Goal: Information Seeking & Learning: Learn about a topic

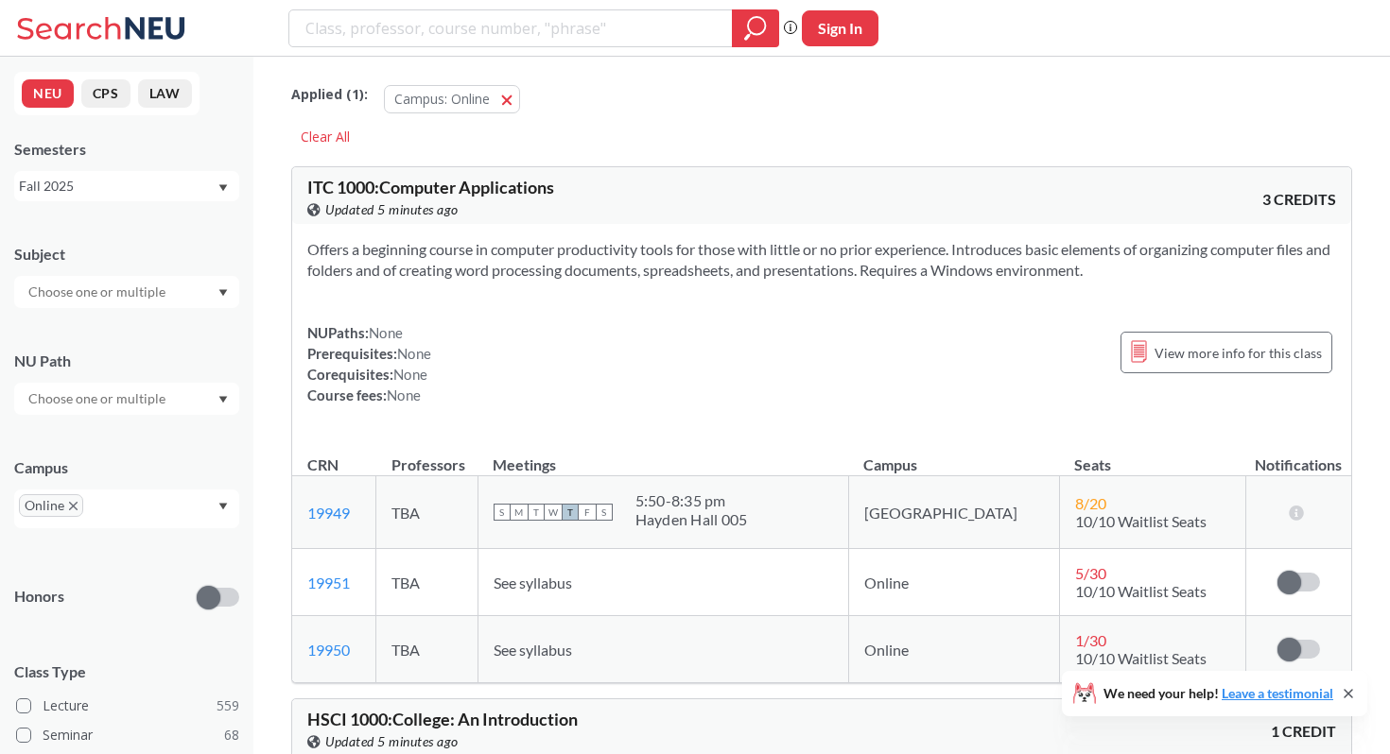
click at [130, 295] on input "text" at bounding box center [98, 292] width 159 height 23
click at [153, 244] on div "Subject" at bounding box center [126, 254] width 225 height 21
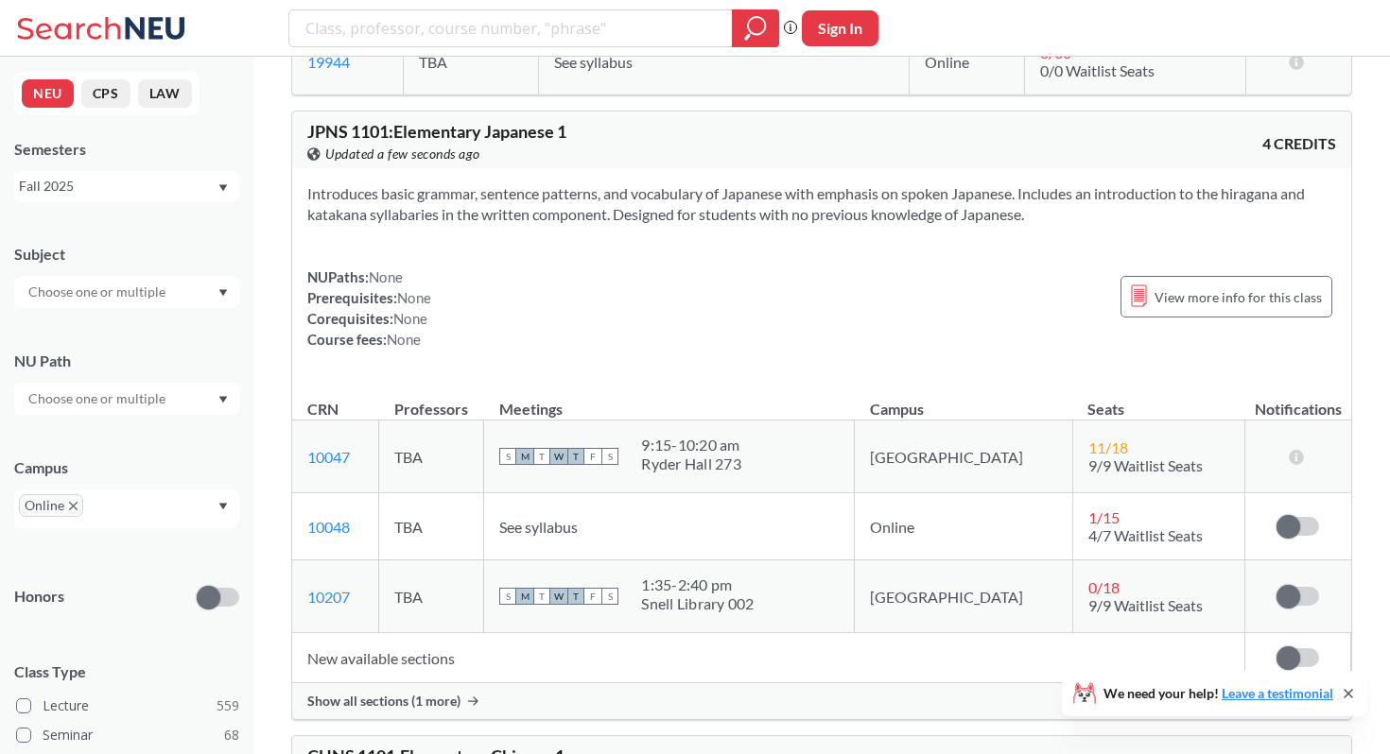
scroll to position [11756, 0]
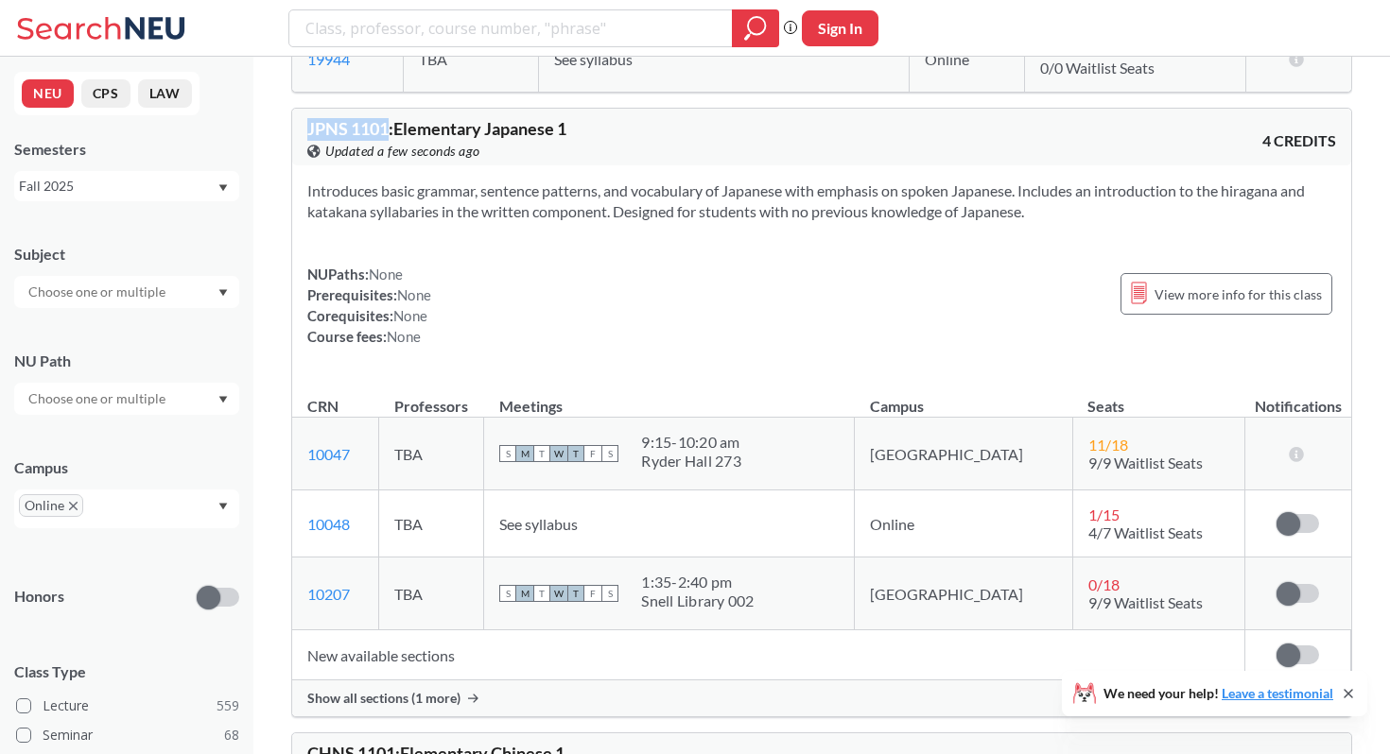
drag, startPoint x: 305, startPoint y: 149, endPoint x: 387, endPoint y: 154, distance: 81.4
click at [387, 154] on div "JPNS 1101 : Elementary Japanese 1 View this course on Banner. Updated a few sec…" at bounding box center [821, 137] width 1059 height 57
copy span "JPNS 1101"
click at [632, 272] on div "Introduces basic grammar, sentence patterns, and vocabulary of Japanese with em…" at bounding box center [821, 271] width 1059 height 212
drag, startPoint x: 389, startPoint y: 151, endPoint x: 303, endPoint y: 153, distance: 85.1
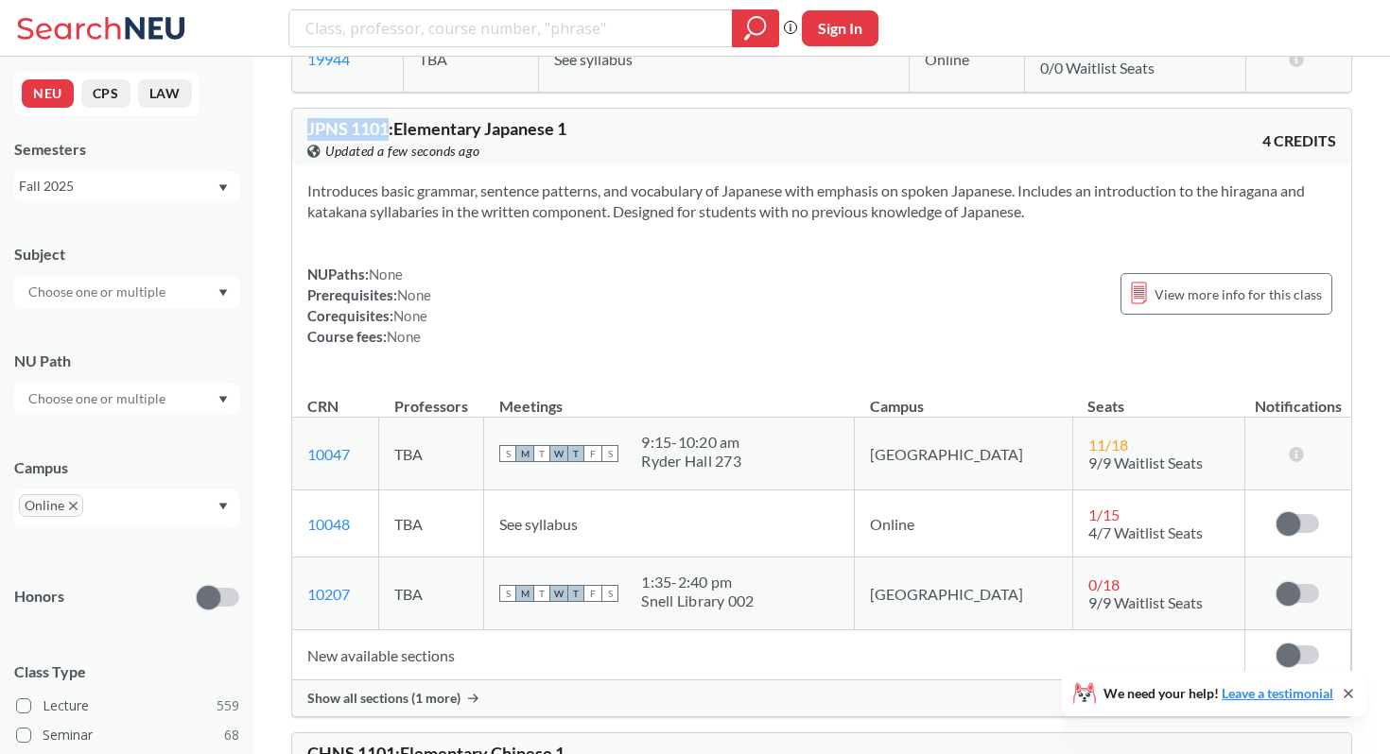
click at [303, 153] on div "JPNS 1101 : Elementary Japanese 1 View this course on Banner. Updated a few sec…" at bounding box center [821, 137] width 1059 height 57
copy span "JPNS 1101"
click at [492, 257] on div "Introduces basic grammar, sentence patterns, and vocabulary of Japanese with em…" at bounding box center [821, 271] width 1059 height 212
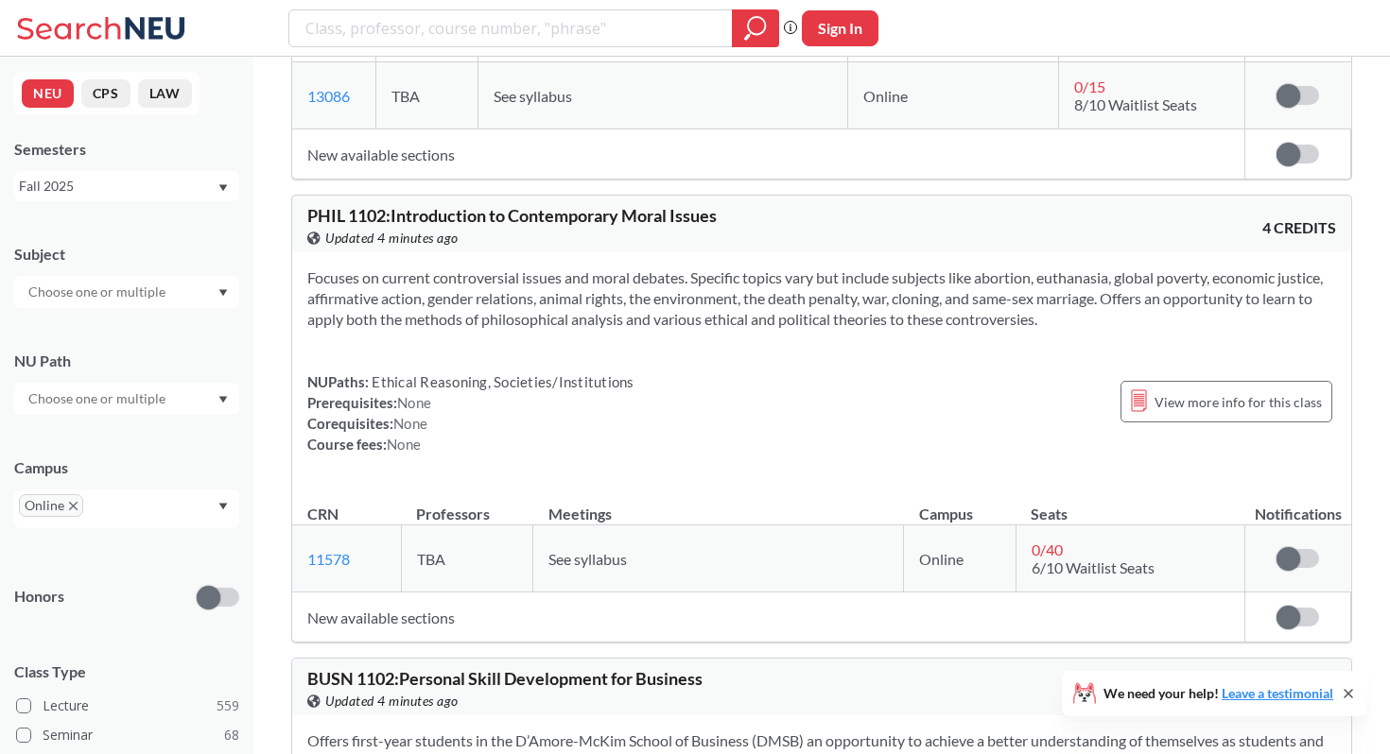
scroll to position [18686, 0]
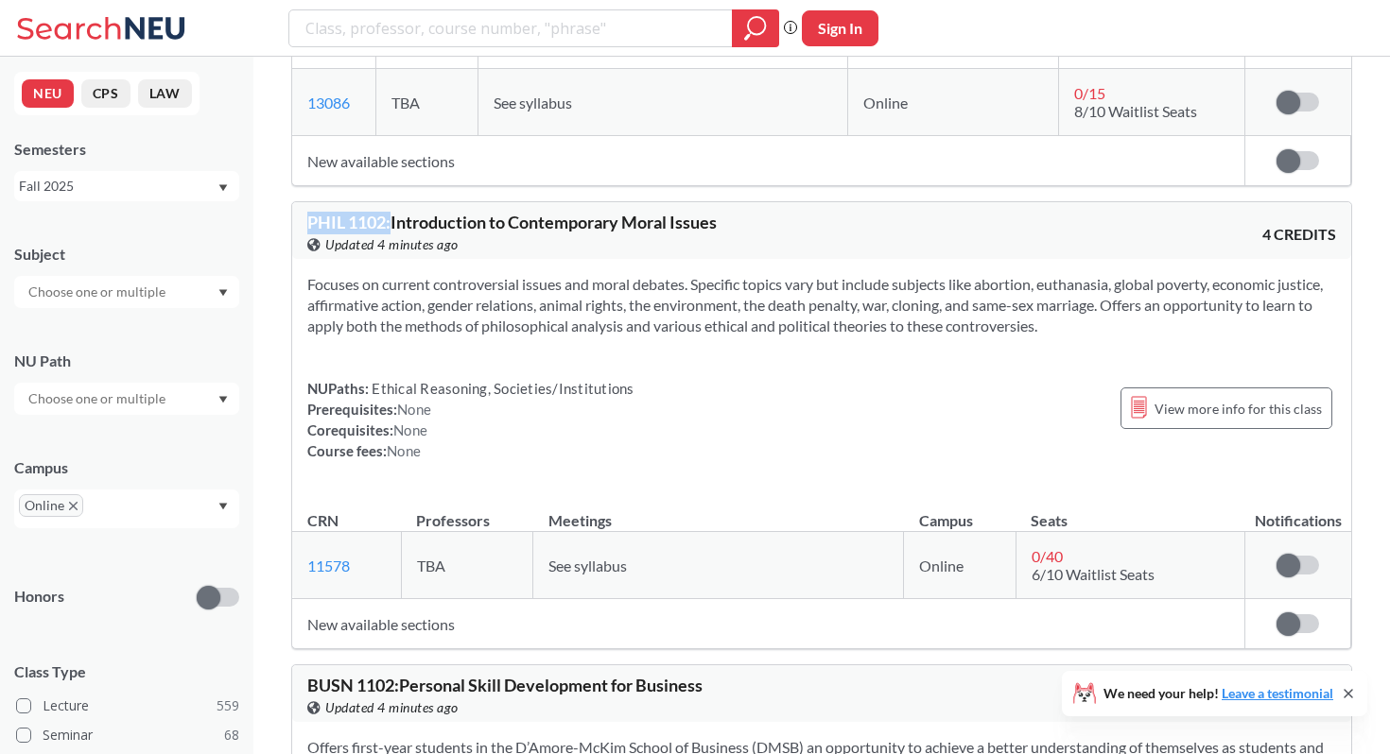
drag, startPoint x: 390, startPoint y: 230, endPoint x: 297, endPoint y: 229, distance: 92.7
click at [296, 228] on div "PHIL 1102 : Introduction to Contemporary Moral Issues View this course on Banne…" at bounding box center [821, 230] width 1059 height 57
copy span "PHIL 1102 :"
click at [810, 230] on div "PHIL 1102 : Introduction to Contemporary Moral Issues View this course on Banne…" at bounding box center [564, 235] width 514 height 42
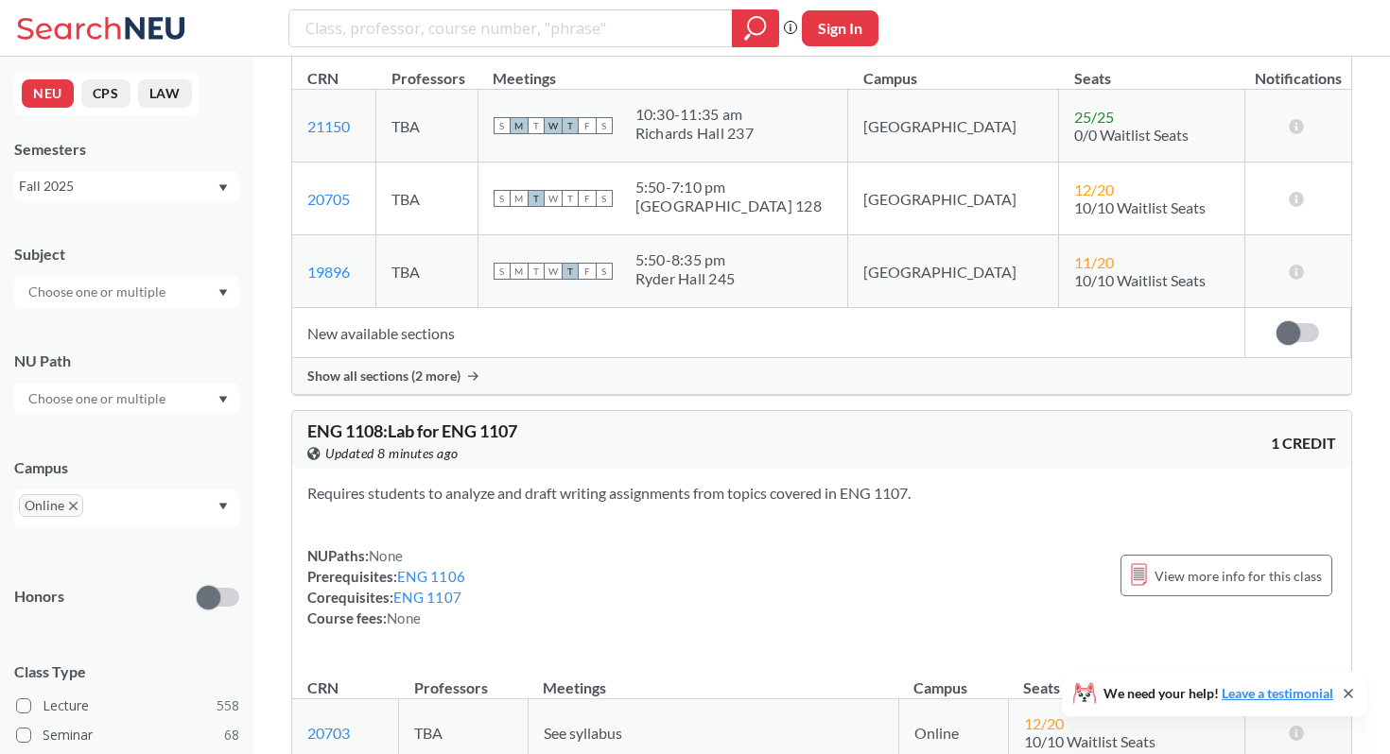
scroll to position [22236, 0]
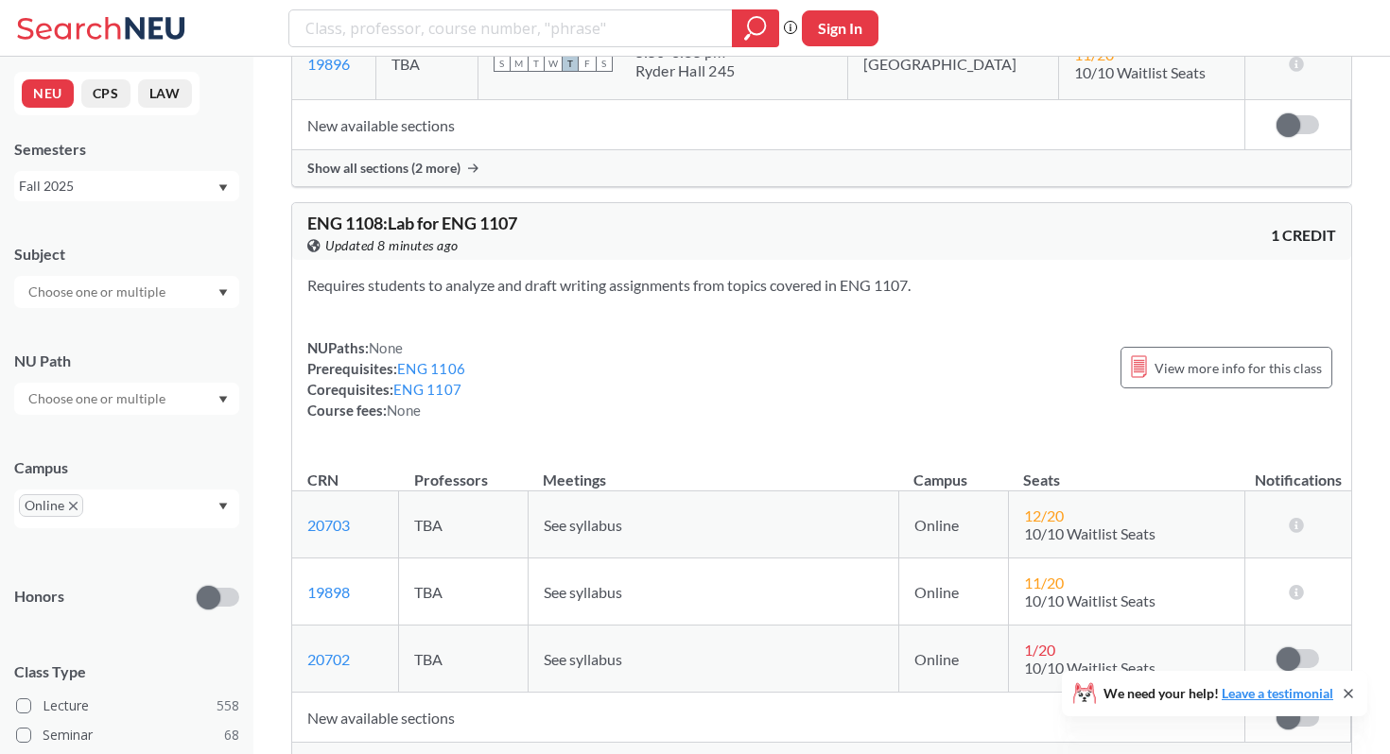
click at [70, 504] on icon "X to remove pill" at bounding box center [73, 506] width 9 height 9
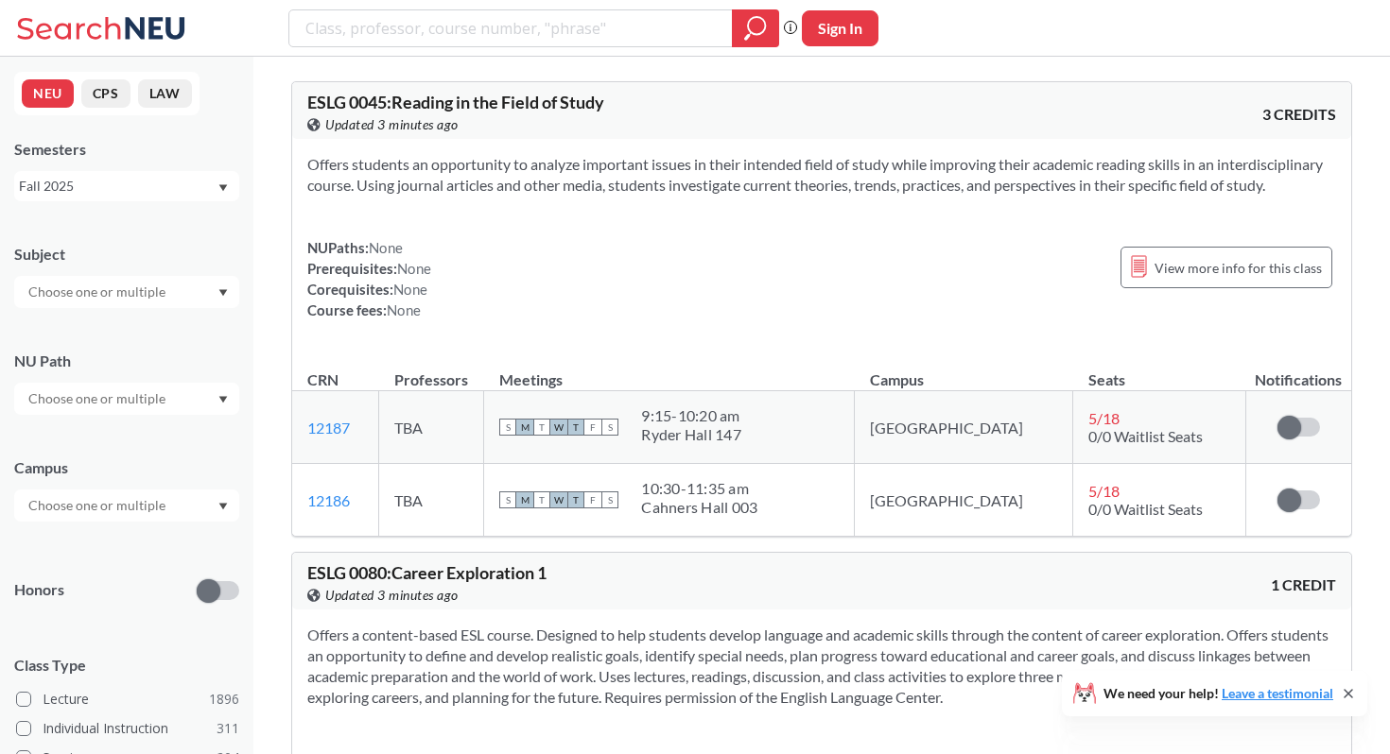
click at [147, 290] on input "text" at bounding box center [98, 292] width 159 height 23
click at [123, 345] on div "CAEP ( 58 )" at bounding box center [132, 334] width 214 height 21
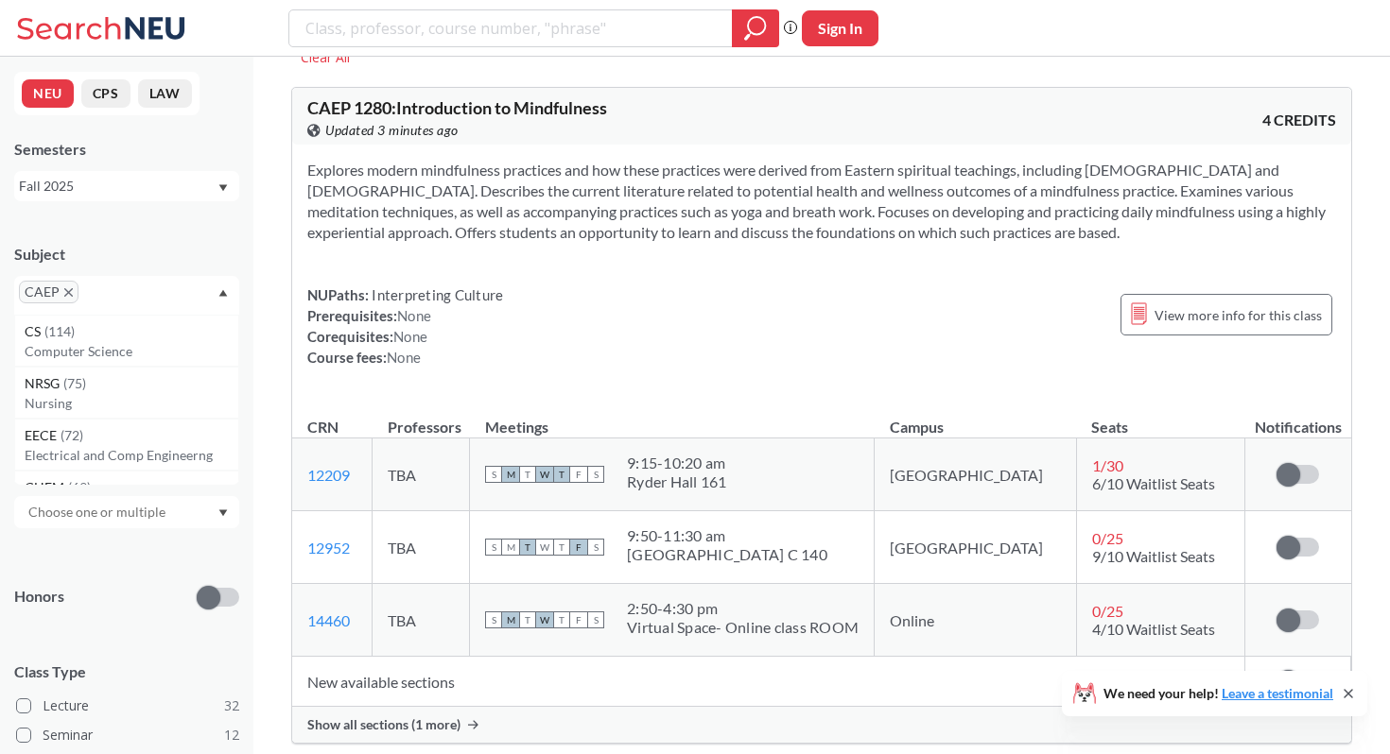
scroll to position [81, 0]
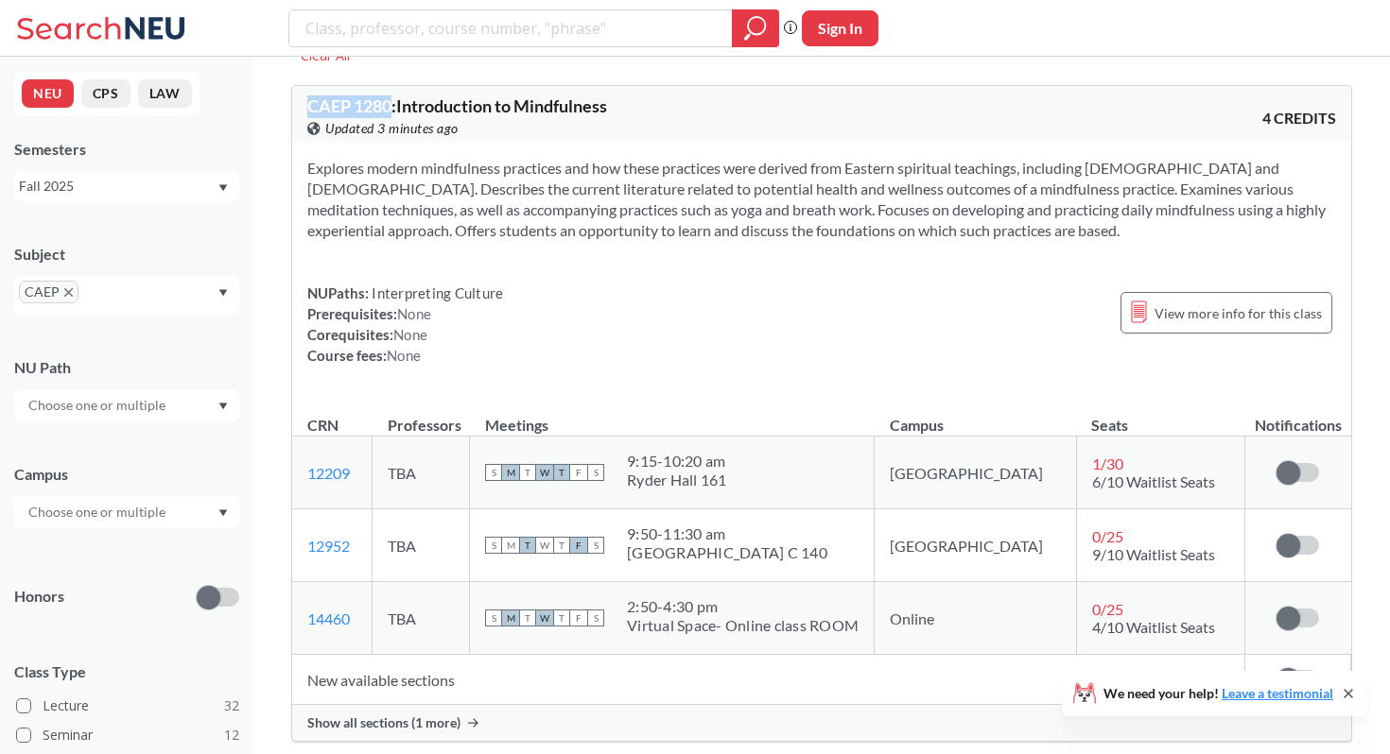
drag, startPoint x: 394, startPoint y: 102, endPoint x: 307, endPoint y: 102, distance: 87.0
click at [307, 102] on span "CAEP 1280 : Introduction to Mindfulness" at bounding box center [457, 105] width 300 height 21
copy span "CAEP 1280"
click at [839, 374] on div "Explores modern mindfulness practices and how these practices were derived from…" at bounding box center [821, 269] width 1059 height 253
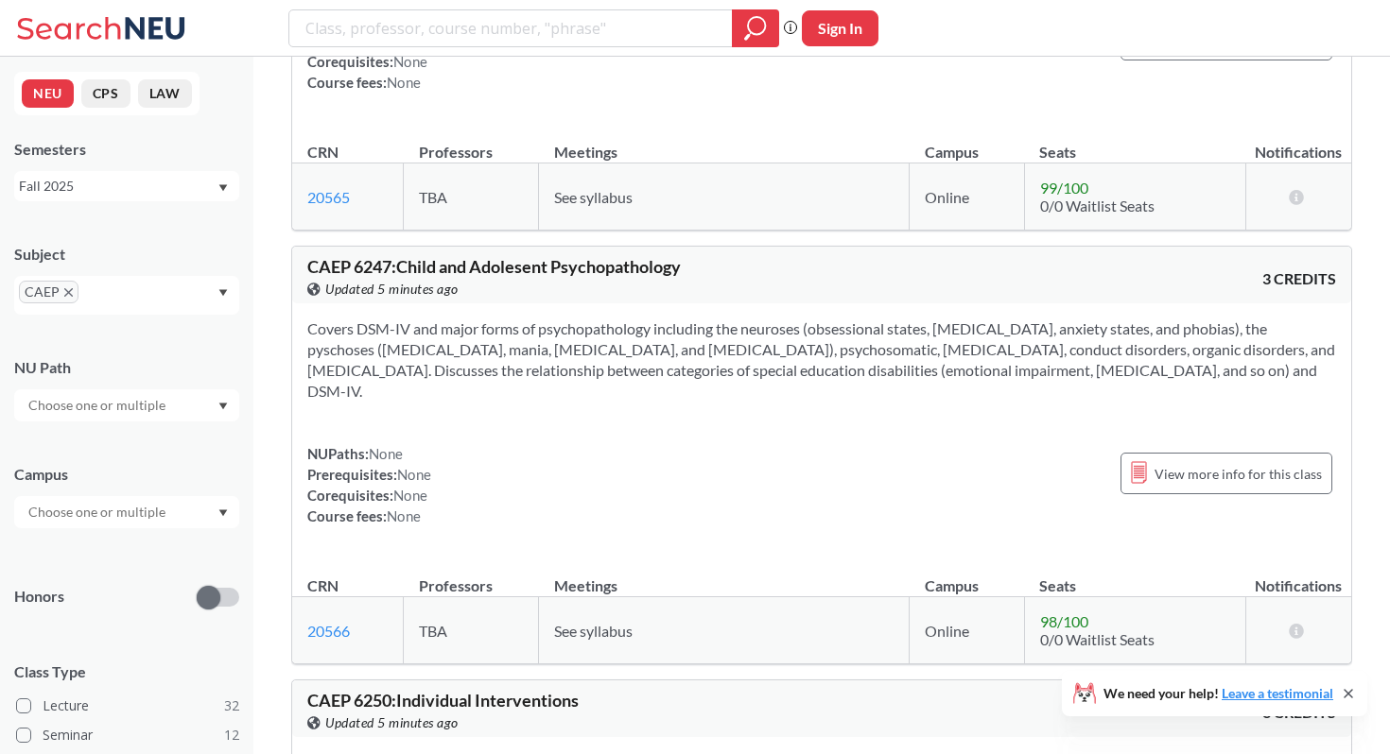
scroll to position [11147, 0]
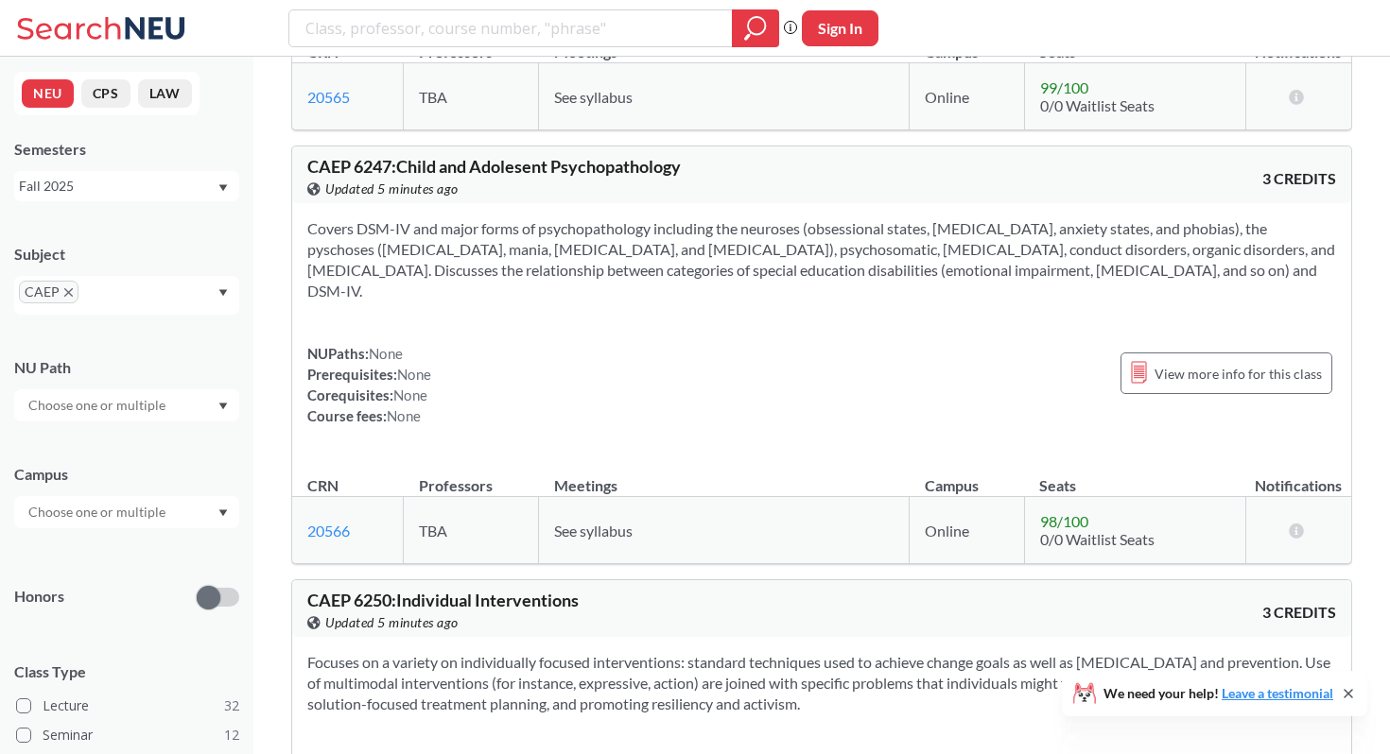
click at [137, 293] on div "CAEP" at bounding box center [126, 295] width 225 height 39
click at [95, 374] on p "Earth & Environmental Sciences" at bounding box center [132, 378] width 214 height 19
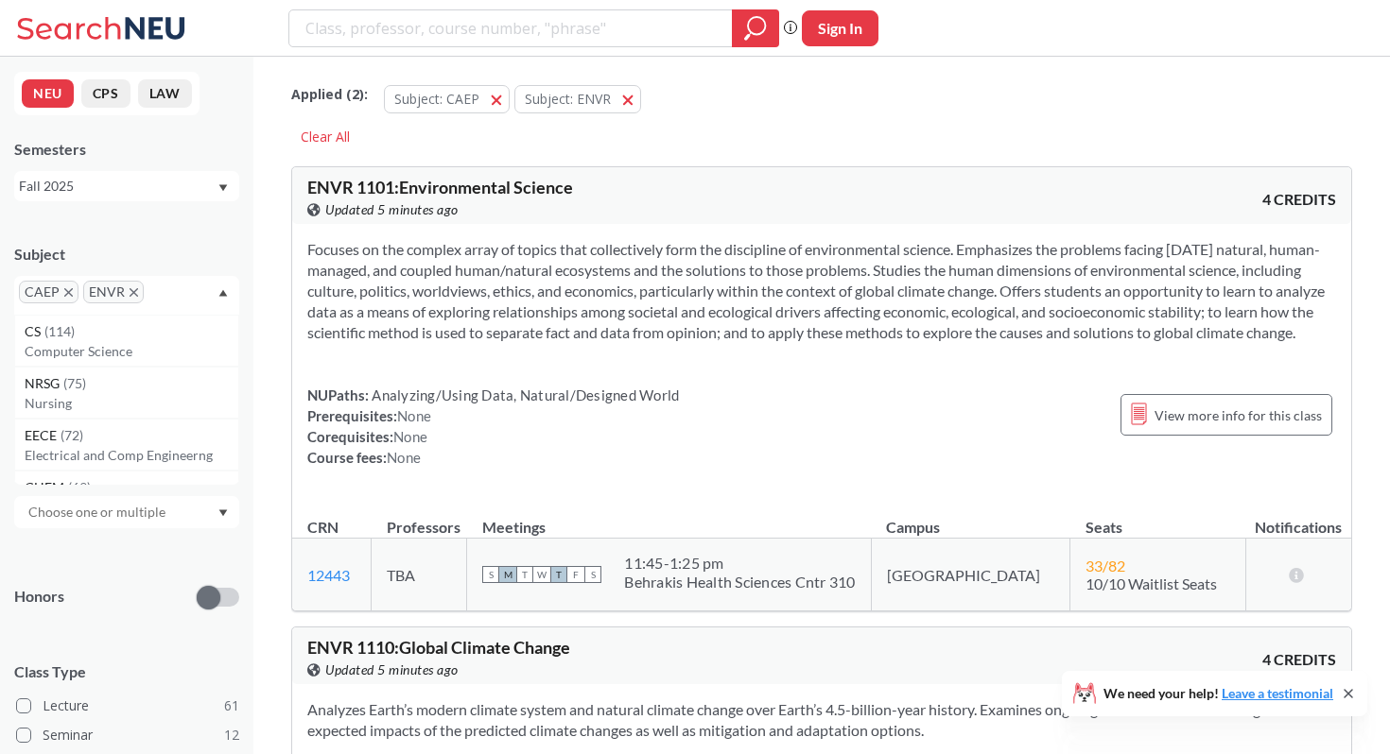
click at [68, 293] on icon "X to remove pill" at bounding box center [68, 292] width 9 height 9
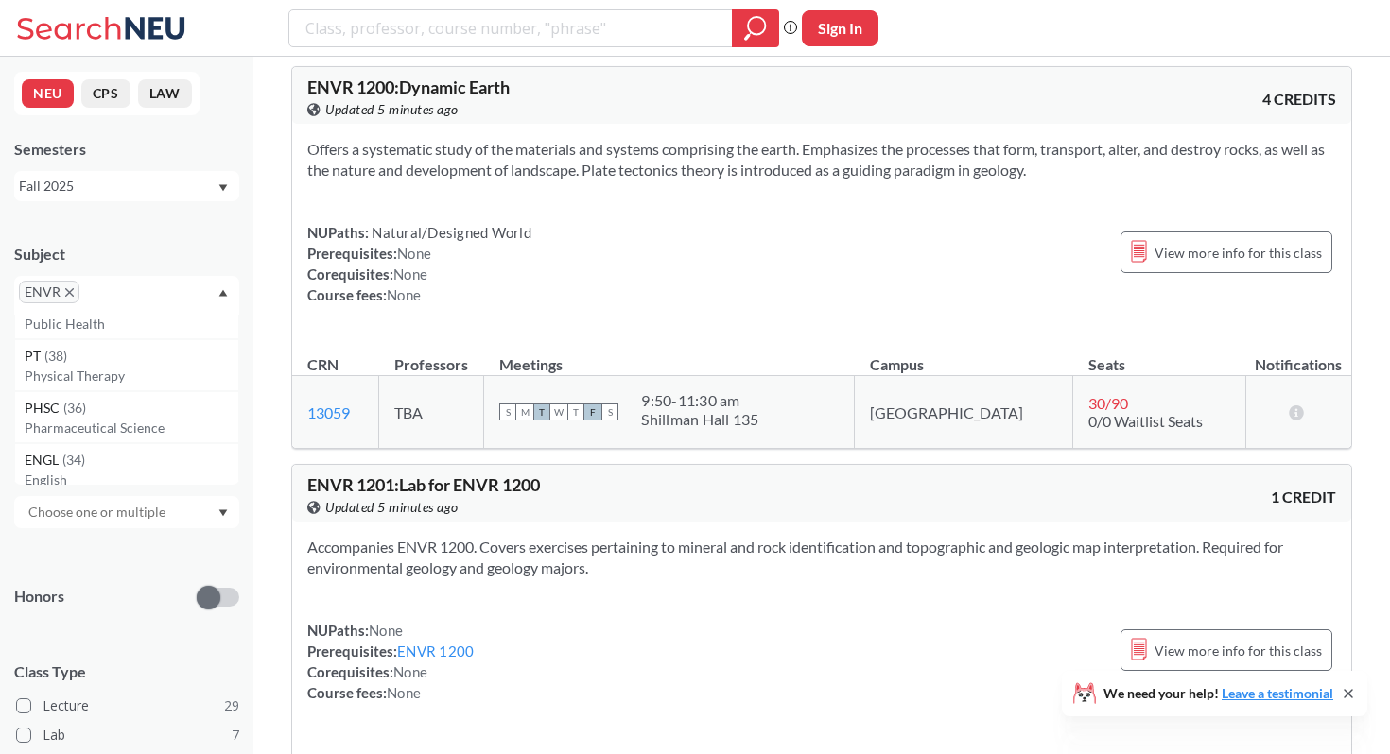
scroll to position [1278, 0]
click at [142, 356] on div "PT ( 38 )" at bounding box center [132, 353] width 214 height 21
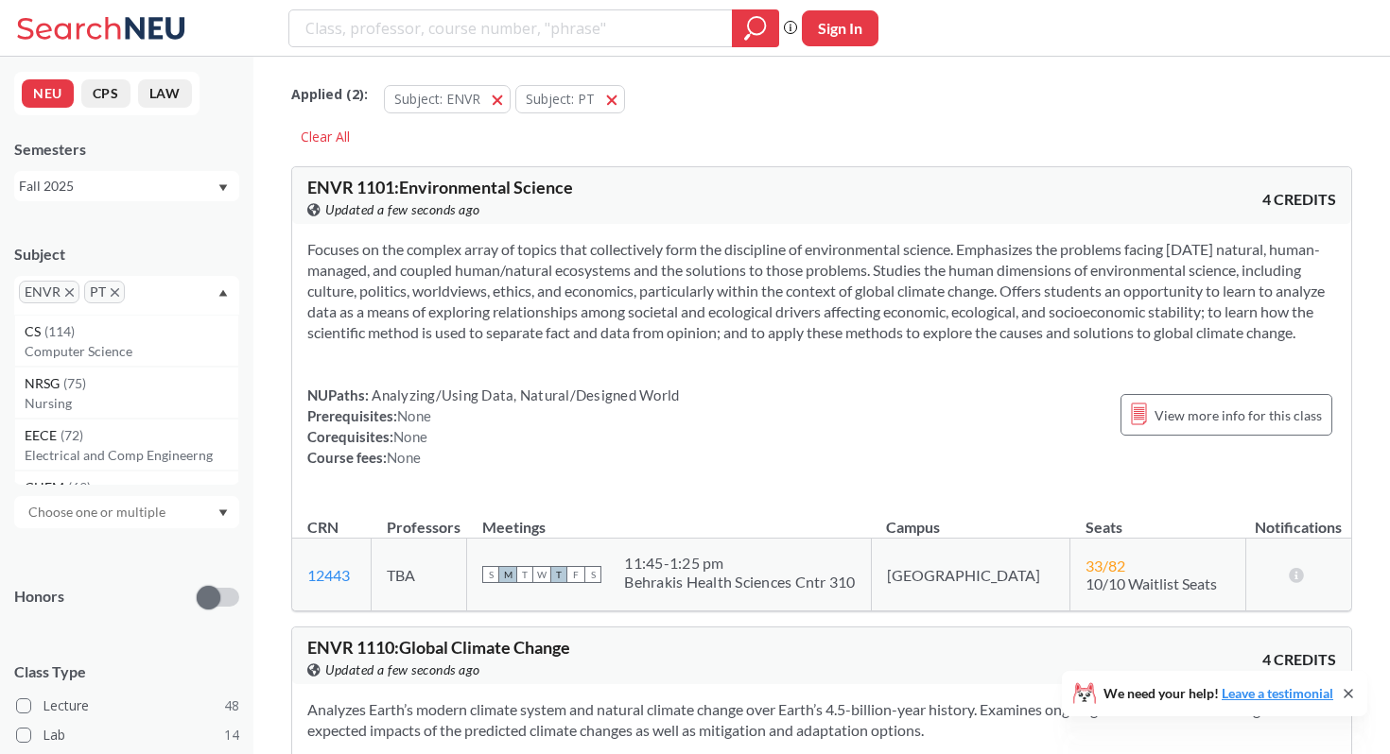
click at [70, 289] on icon "X to remove pill" at bounding box center [69, 292] width 9 height 9
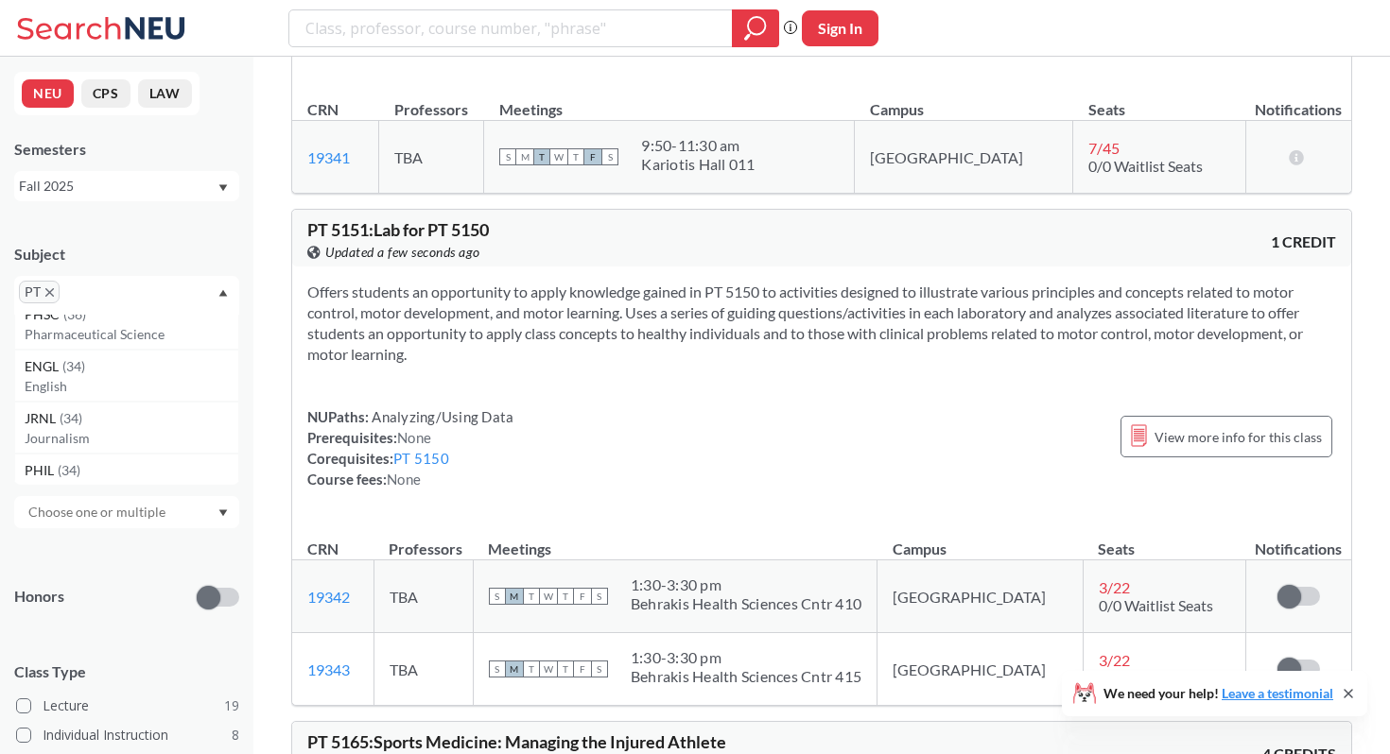
scroll to position [1375, 0]
click at [128, 407] on div "JRNL ( 34 )" at bounding box center [132, 413] width 214 height 21
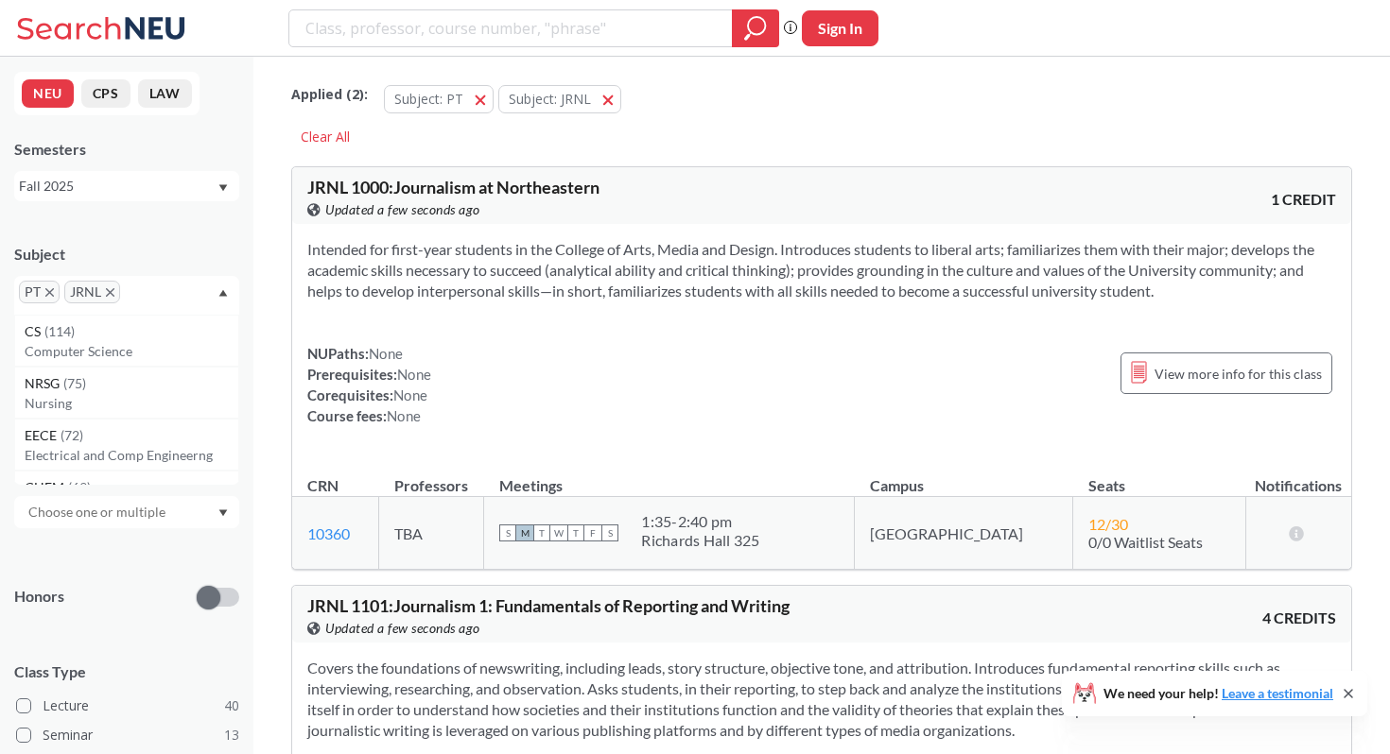
click at [55, 294] on span "PT" at bounding box center [39, 292] width 41 height 23
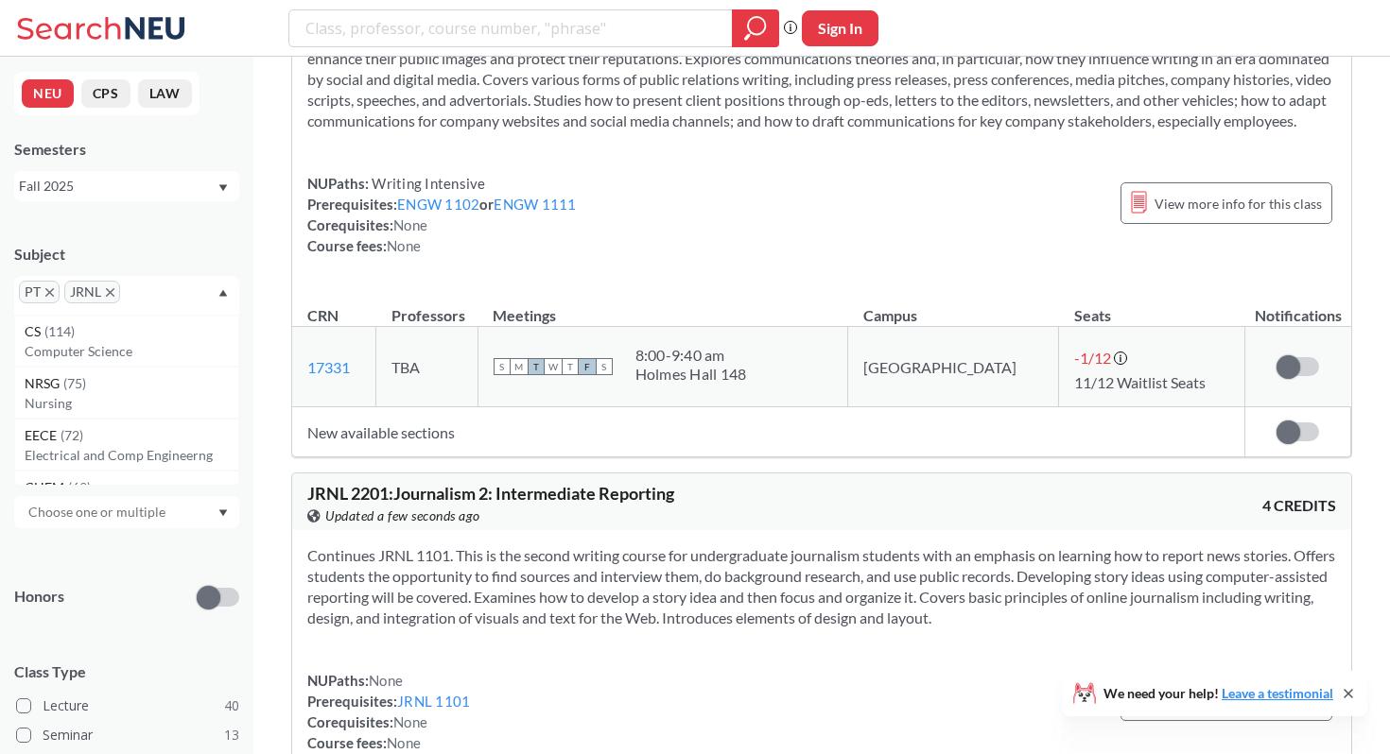
scroll to position [4009, 0]
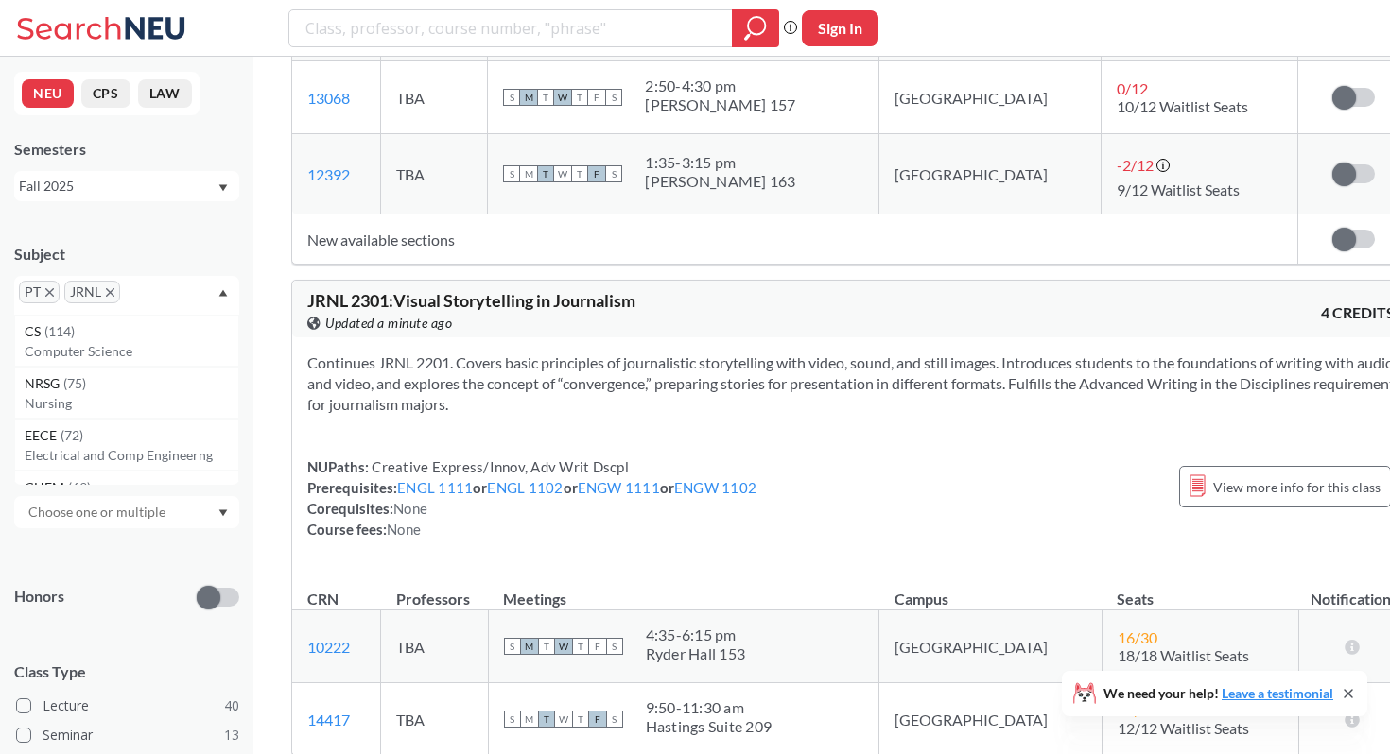
click at [52, 295] on icon "X to remove pill" at bounding box center [49, 292] width 9 height 9
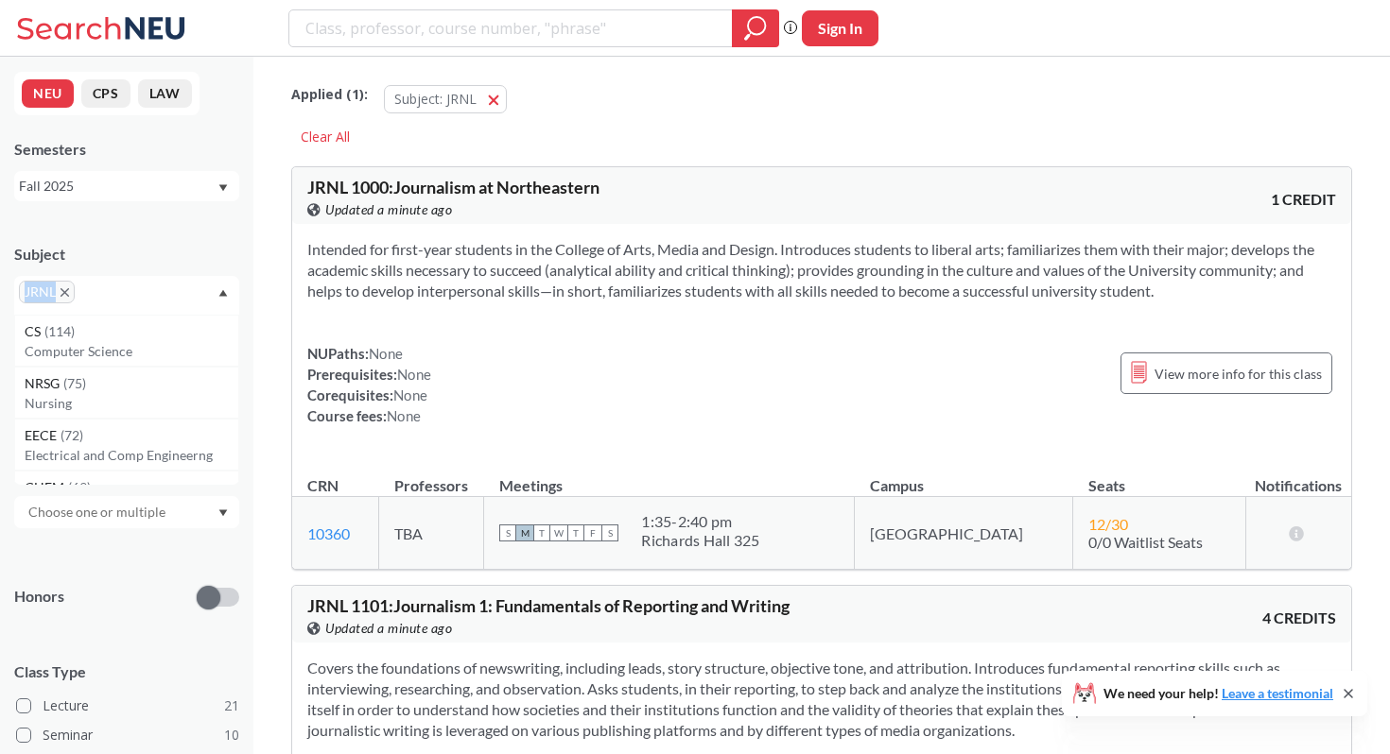
click at [52, 295] on span "JRNL" at bounding box center [47, 292] width 56 height 23
click at [65, 295] on icon "X to remove pill" at bounding box center [65, 292] width 9 height 9
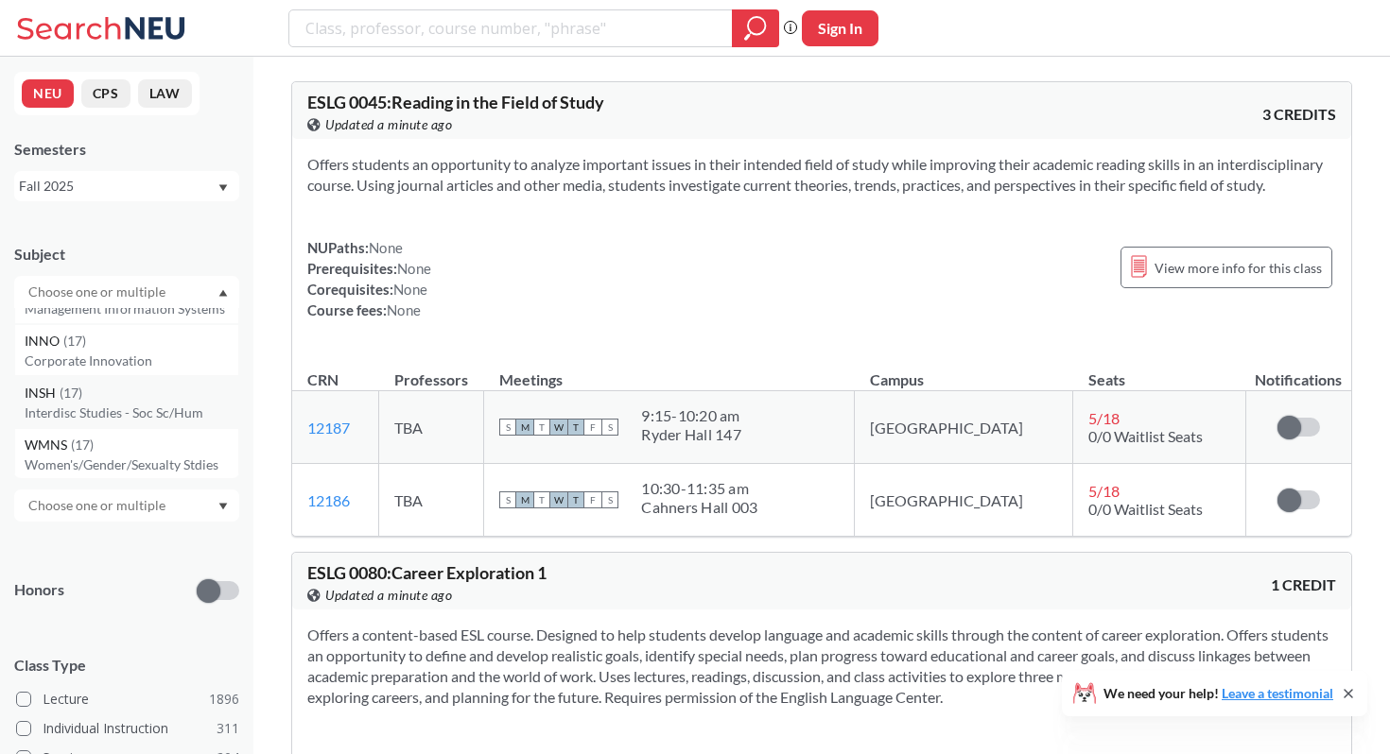
scroll to position [2427, 0]
click at [100, 359] on p "Corporate Innovation" at bounding box center [132, 362] width 214 height 19
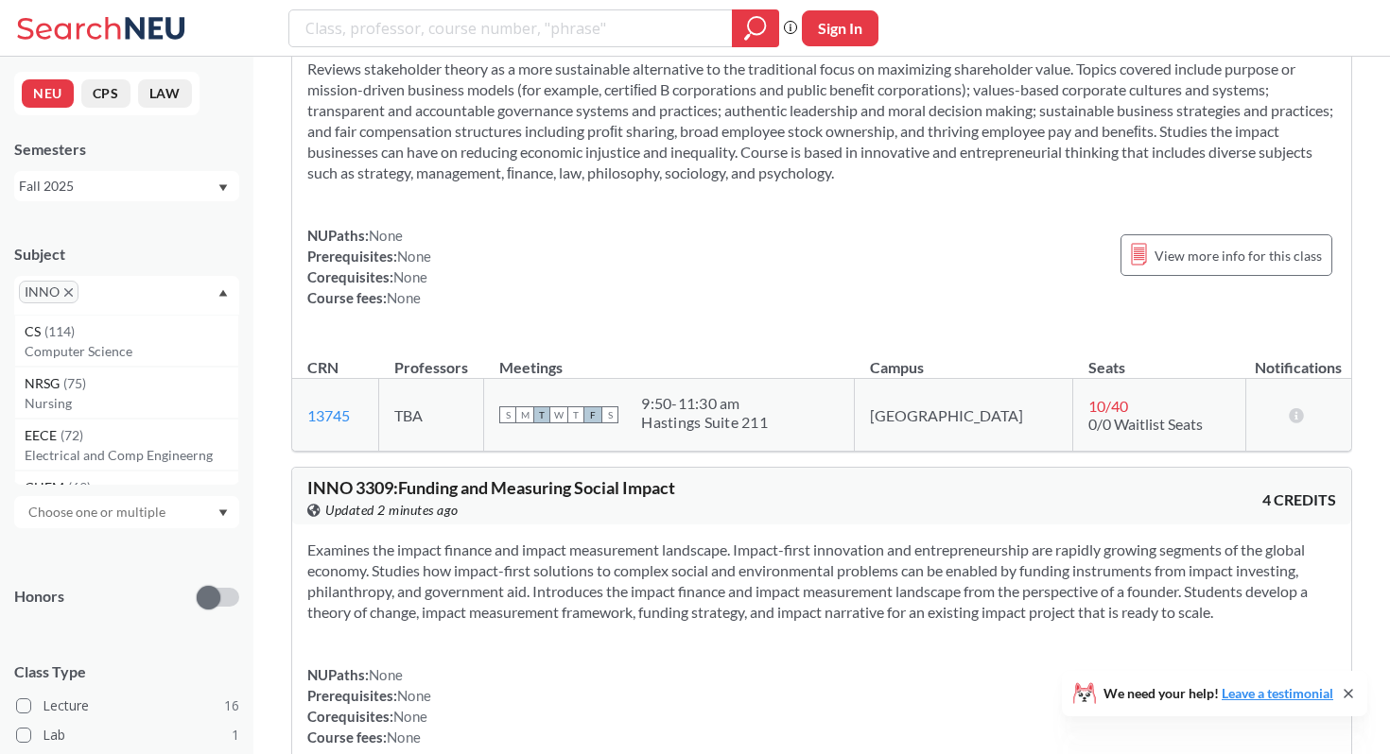
scroll to position [2413, 0]
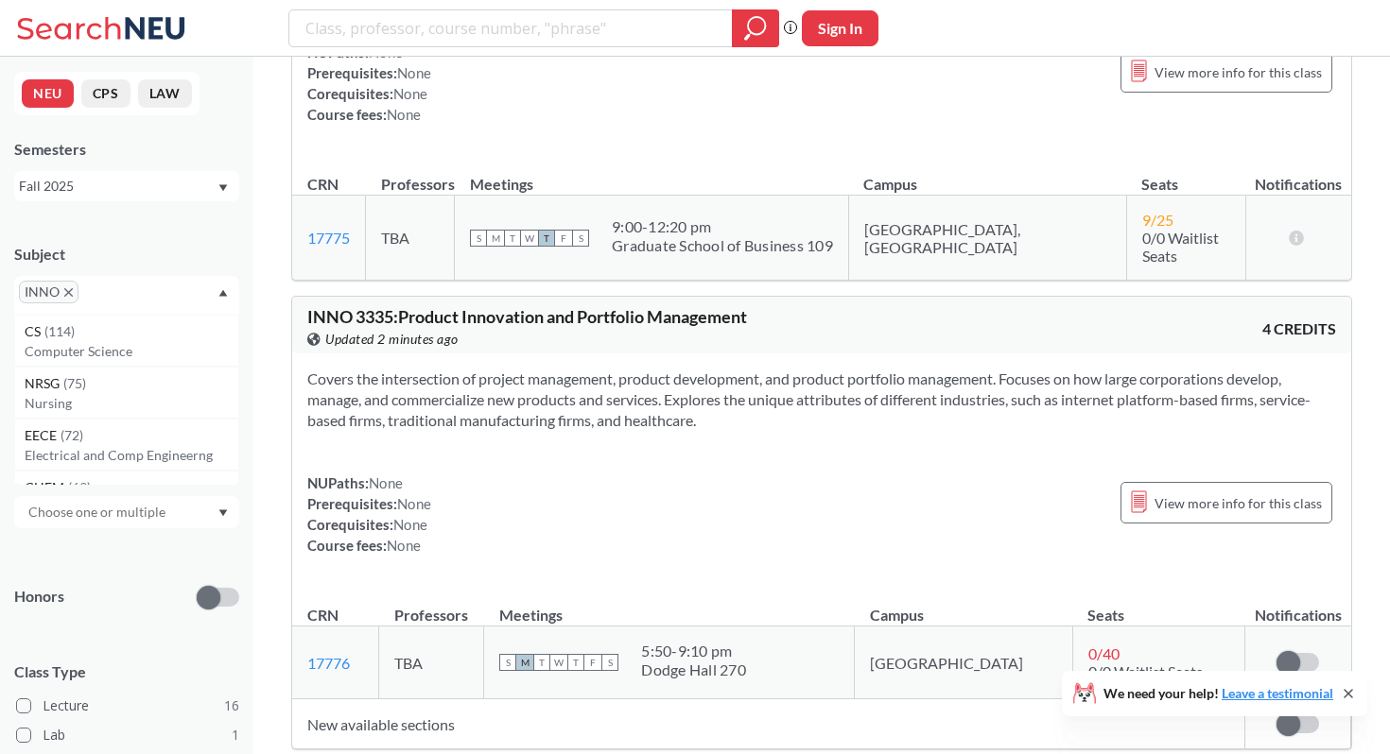
click at [69, 297] on span "INNO" at bounding box center [49, 292] width 60 height 23
click at [68, 290] on icon "X to remove pill" at bounding box center [68, 292] width 9 height 9
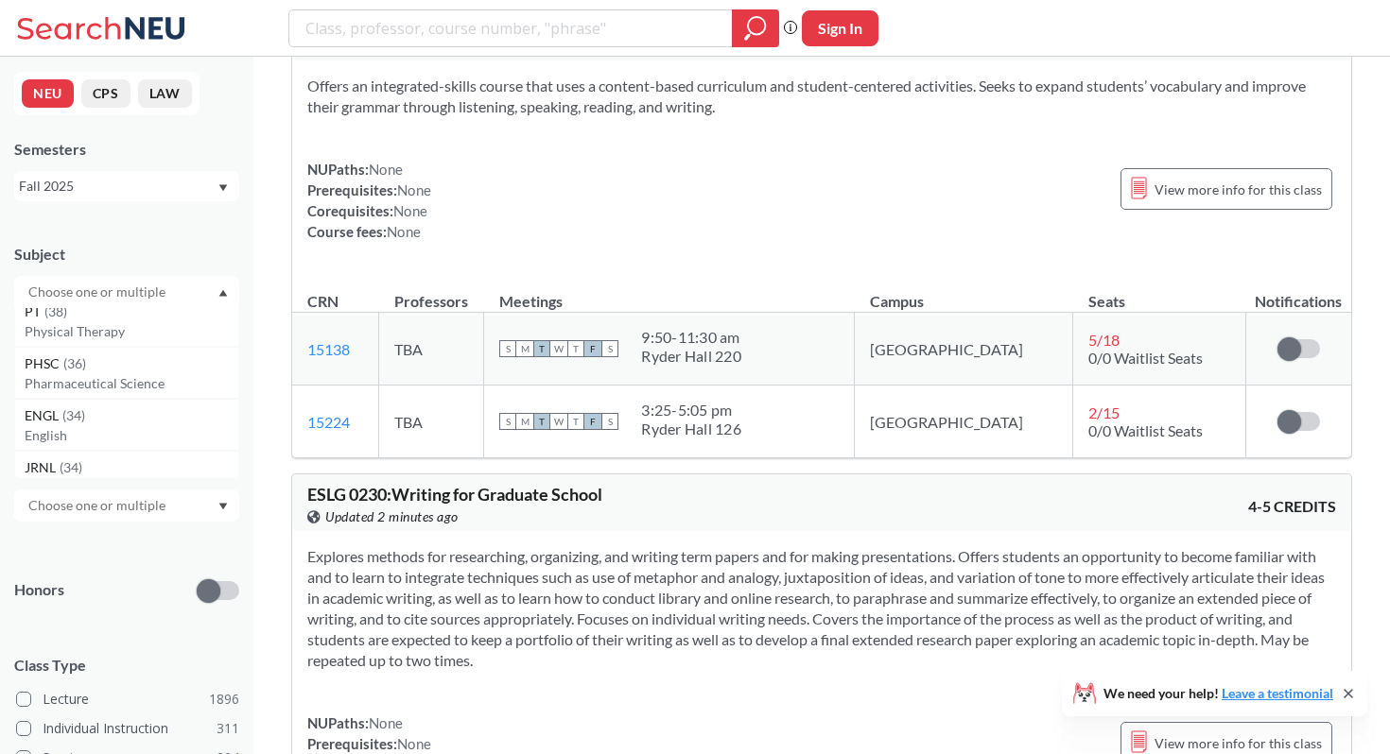
scroll to position [1513, 0]
click at [115, 378] on div "PHIL ( 34 )" at bounding box center [132, 372] width 214 height 21
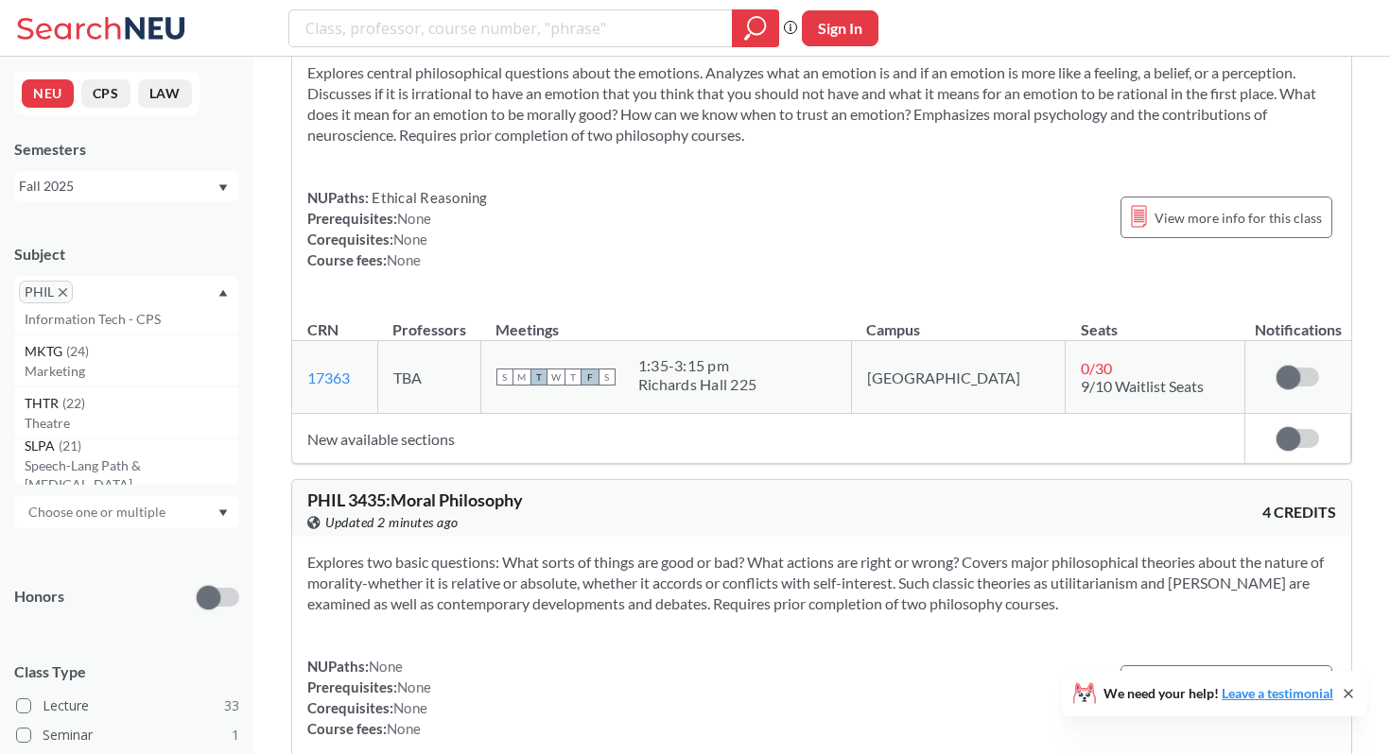
scroll to position [1982, 0]
click at [115, 337] on p "Marketing" at bounding box center [132, 346] width 214 height 19
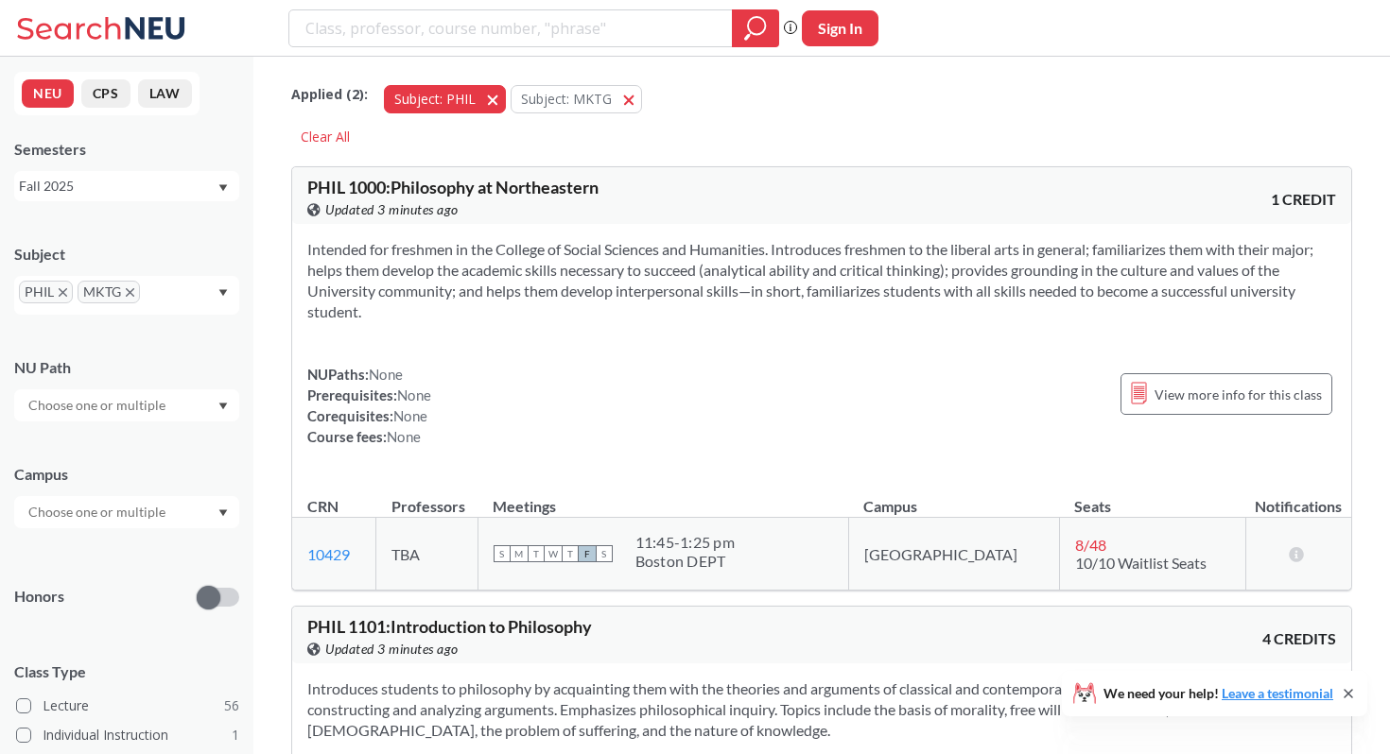
click at [492, 108] on button "Subject: [PERSON_NAME] [PERSON_NAME]" at bounding box center [445, 99] width 122 height 28
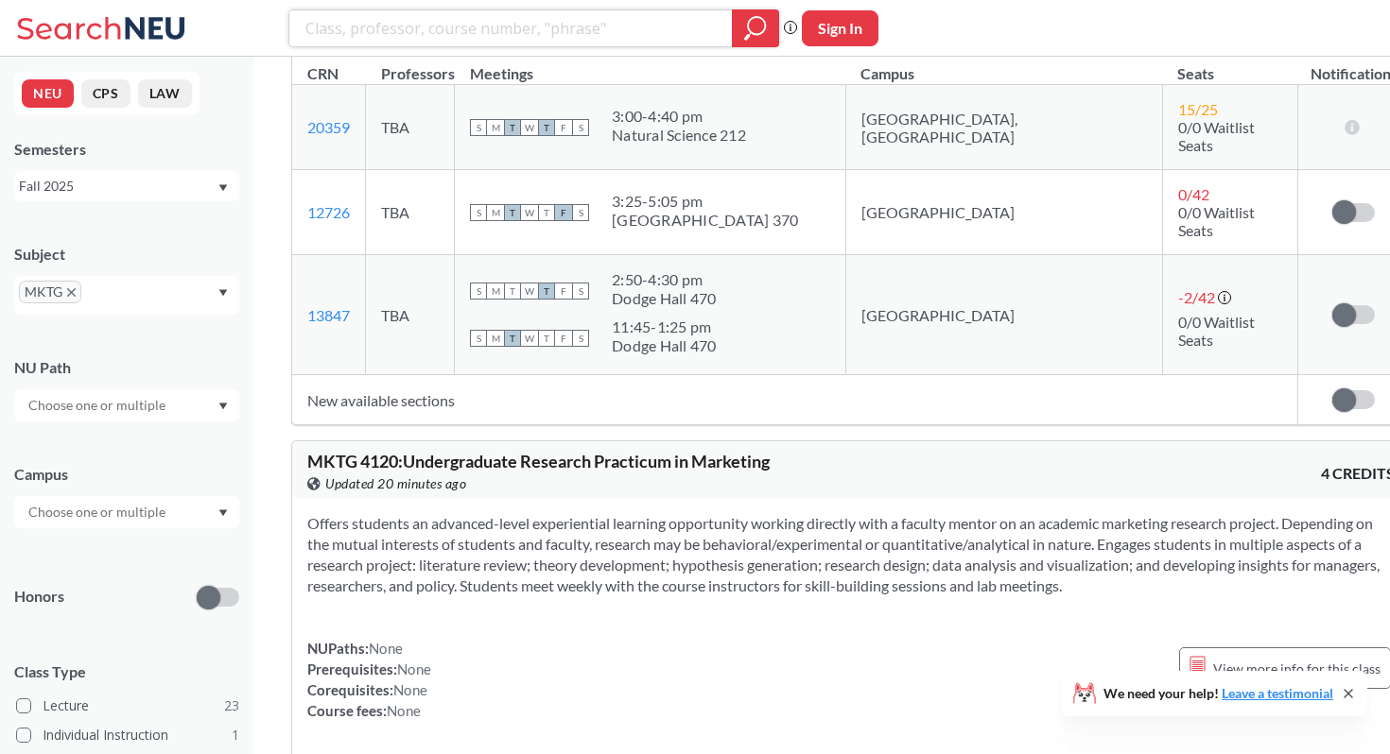
scroll to position [6610, 0]
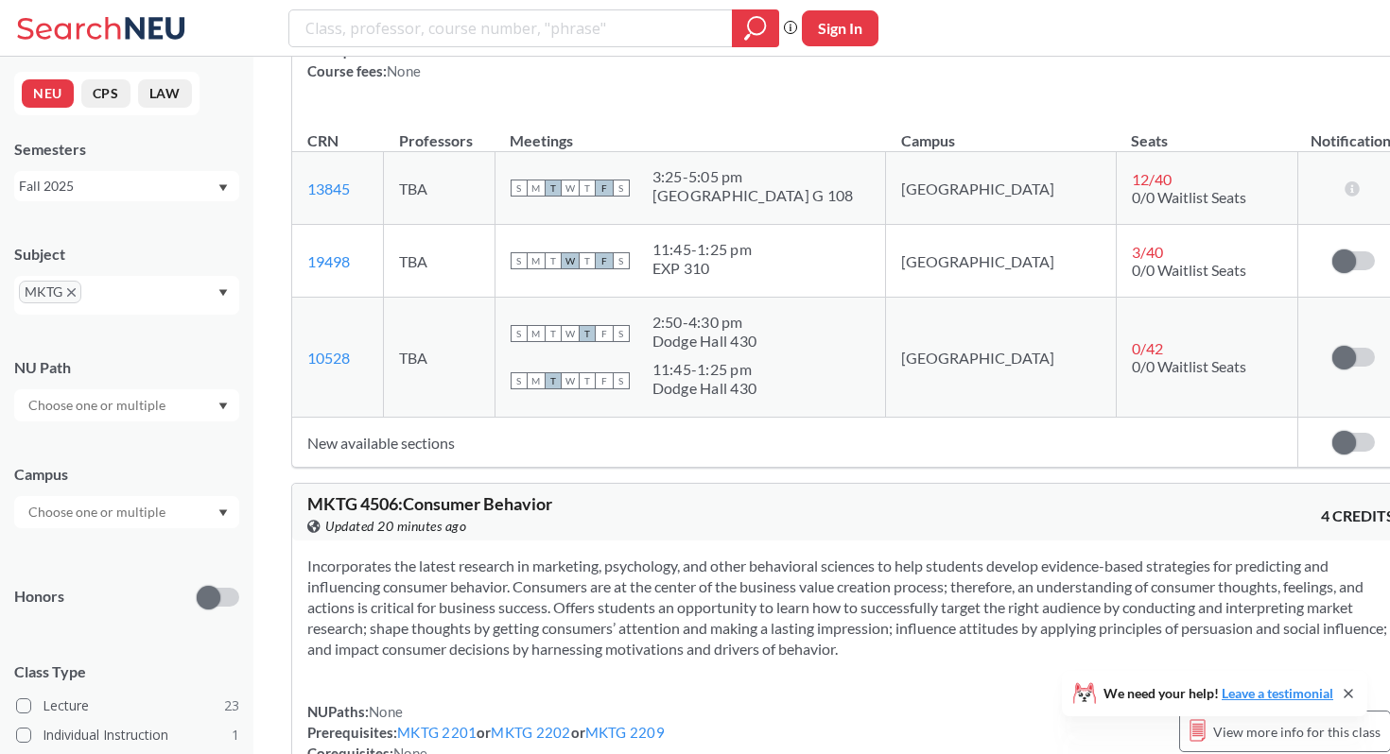
click at [72, 289] on icon "X to remove pill" at bounding box center [71, 292] width 9 height 9
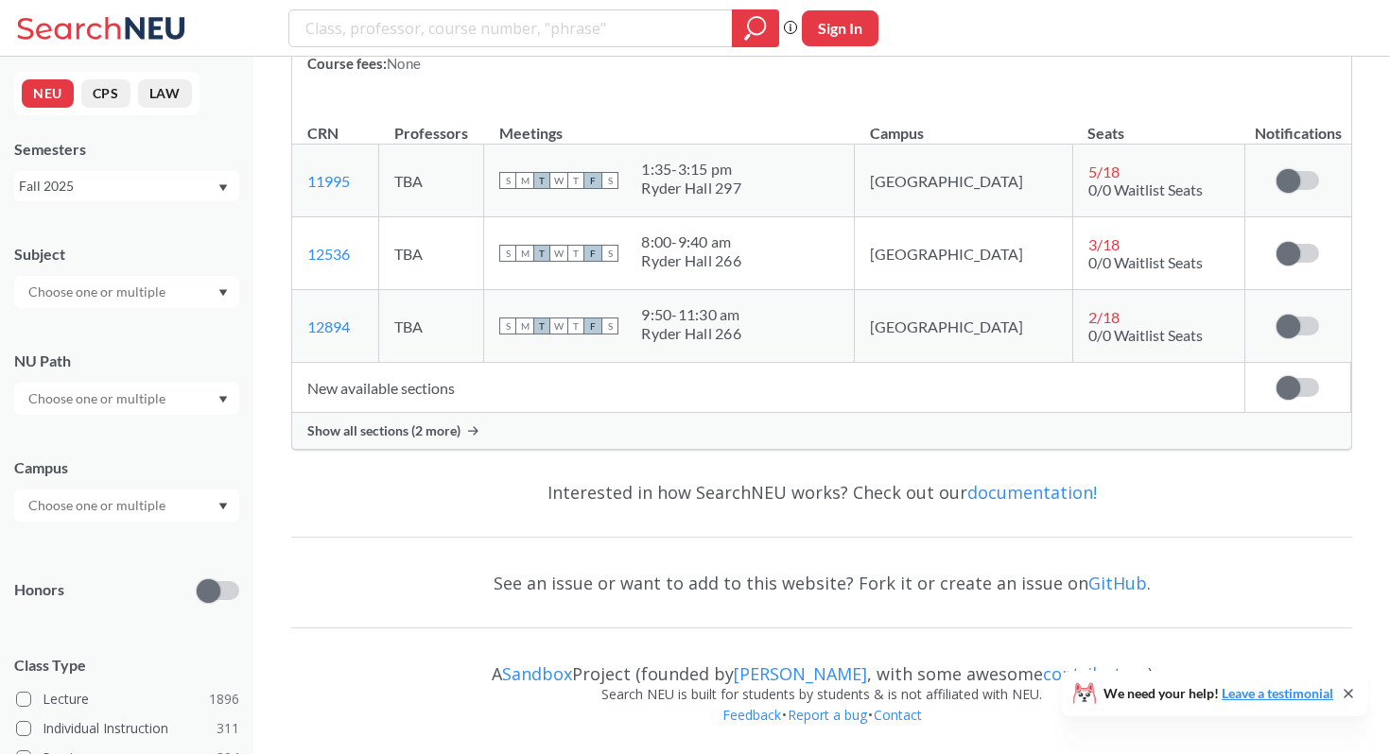
click at [94, 290] on input "text" at bounding box center [98, 292] width 159 height 23
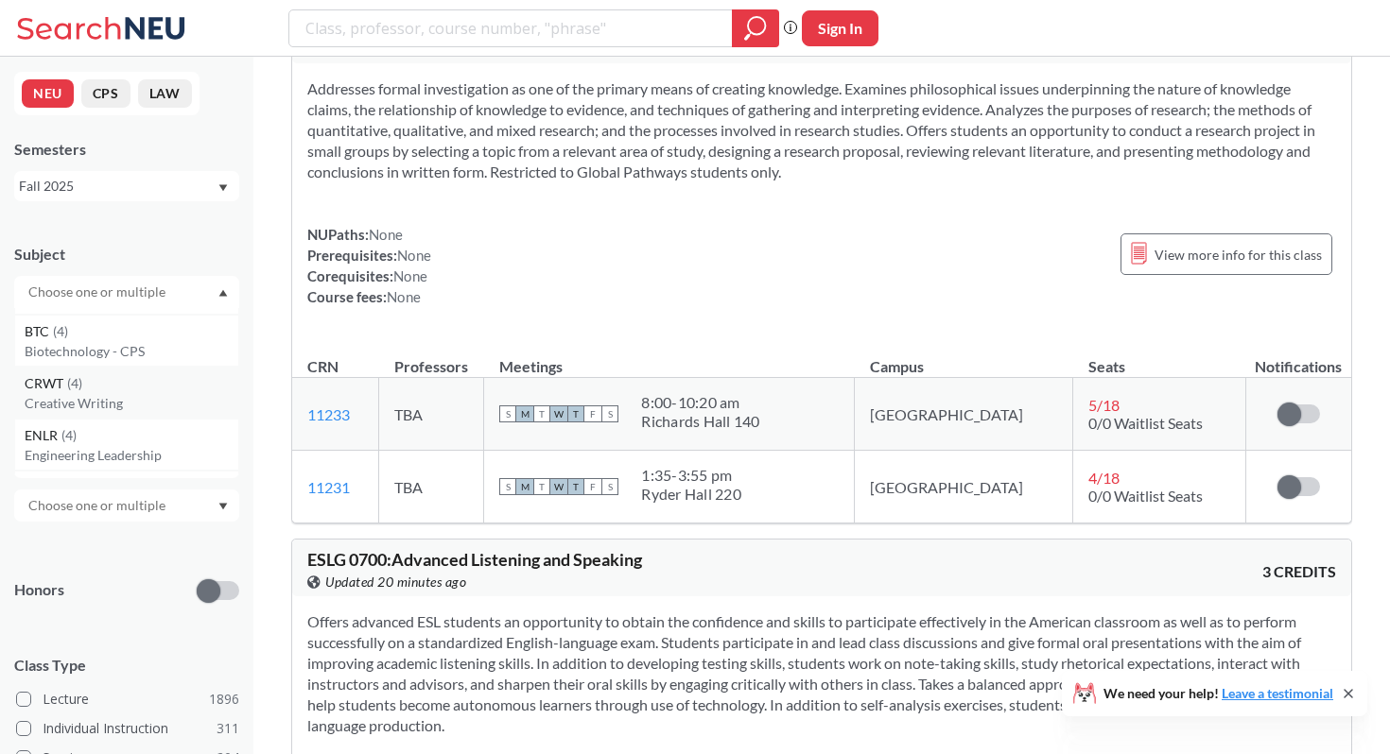
scroll to position [6394, 0]
click at [100, 407] on div "CRWT ( 4 ) Creative Writing" at bounding box center [126, 388] width 225 height 52
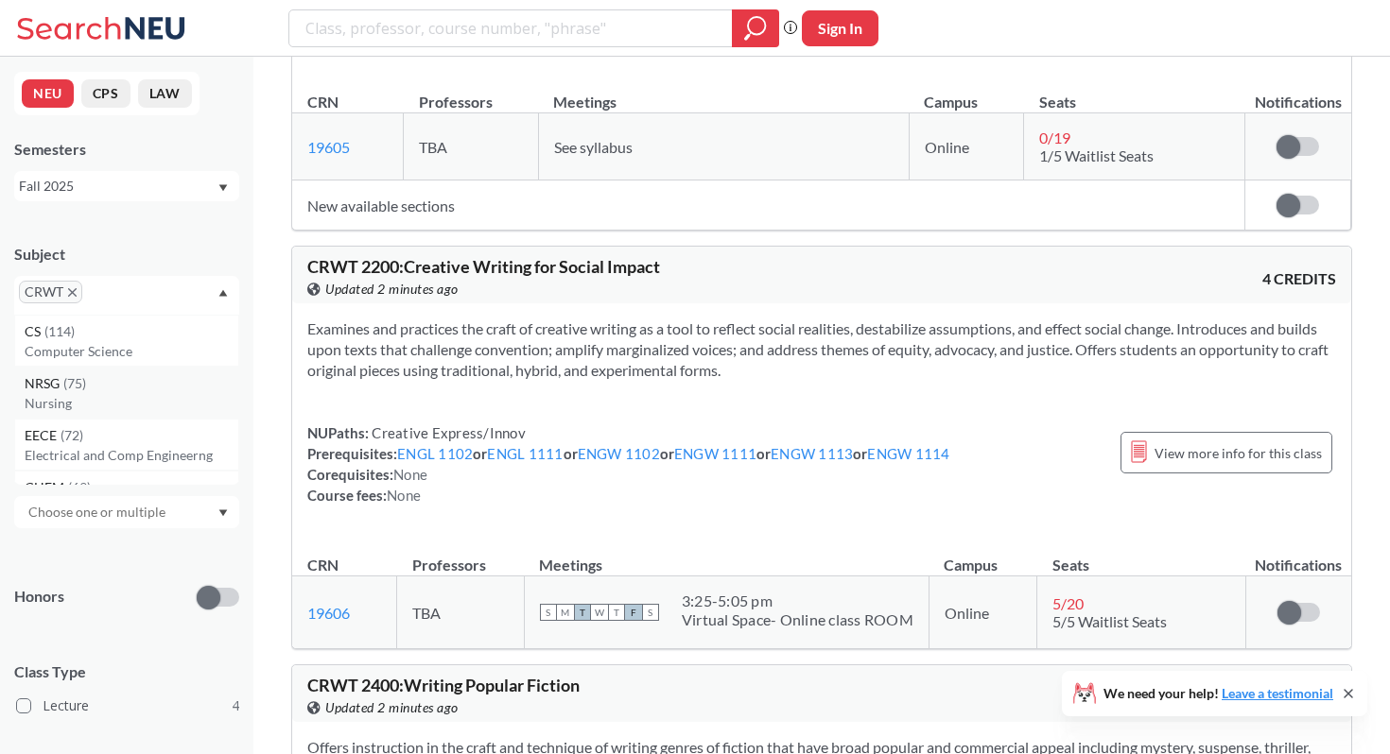
scroll to position [821, 0]
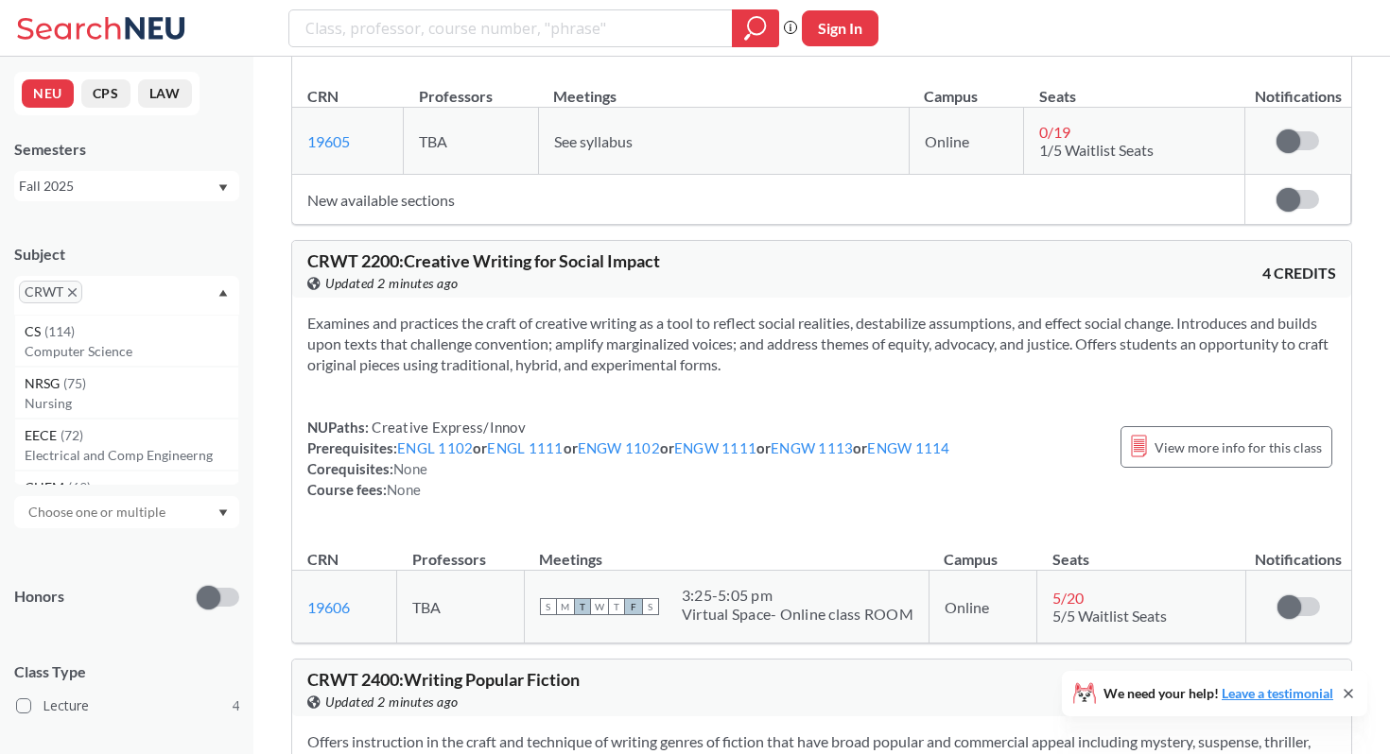
click at [75, 292] on icon "X to remove pill" at bounding box center [72, 292] width 9 height 9
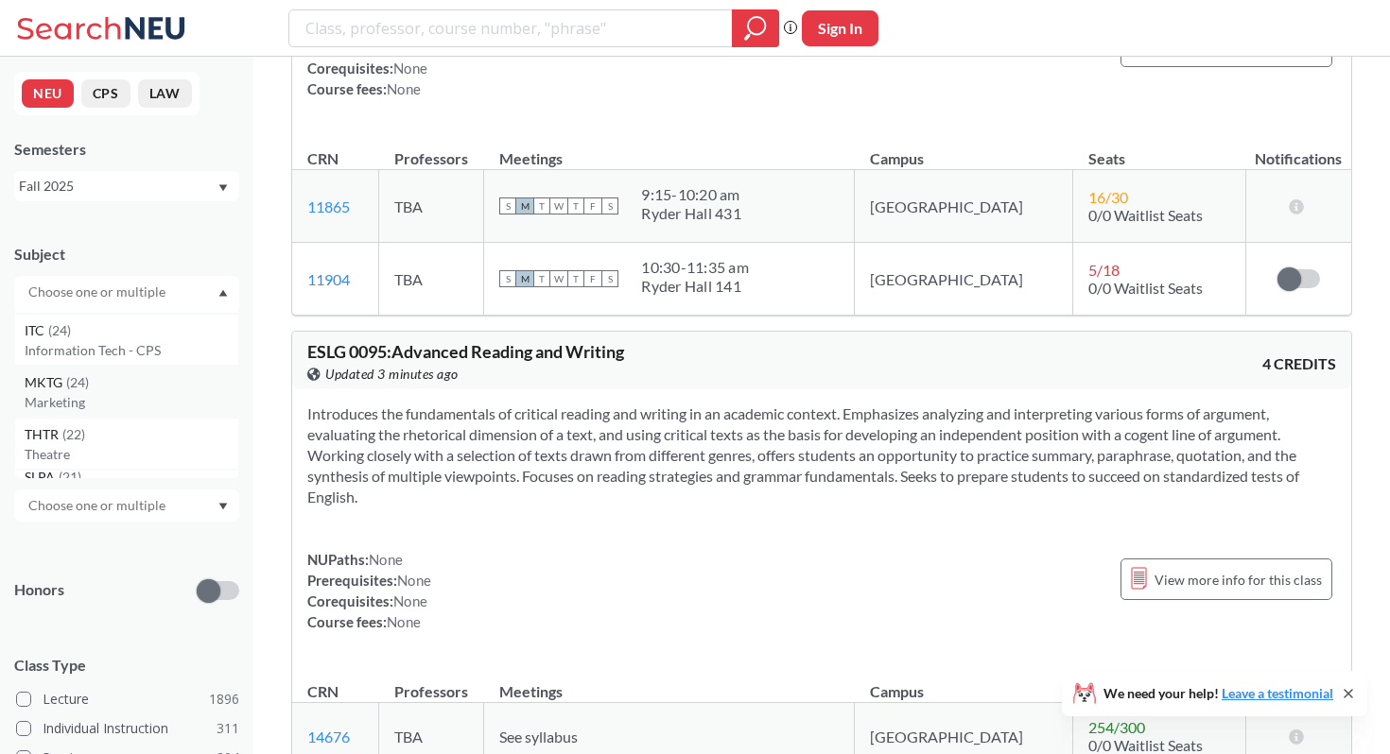
scroll to position [1969, 0]
click at [95, 380] on div "MKTG ( 24 )" at bounding box center [132, 383] width 214 height 21
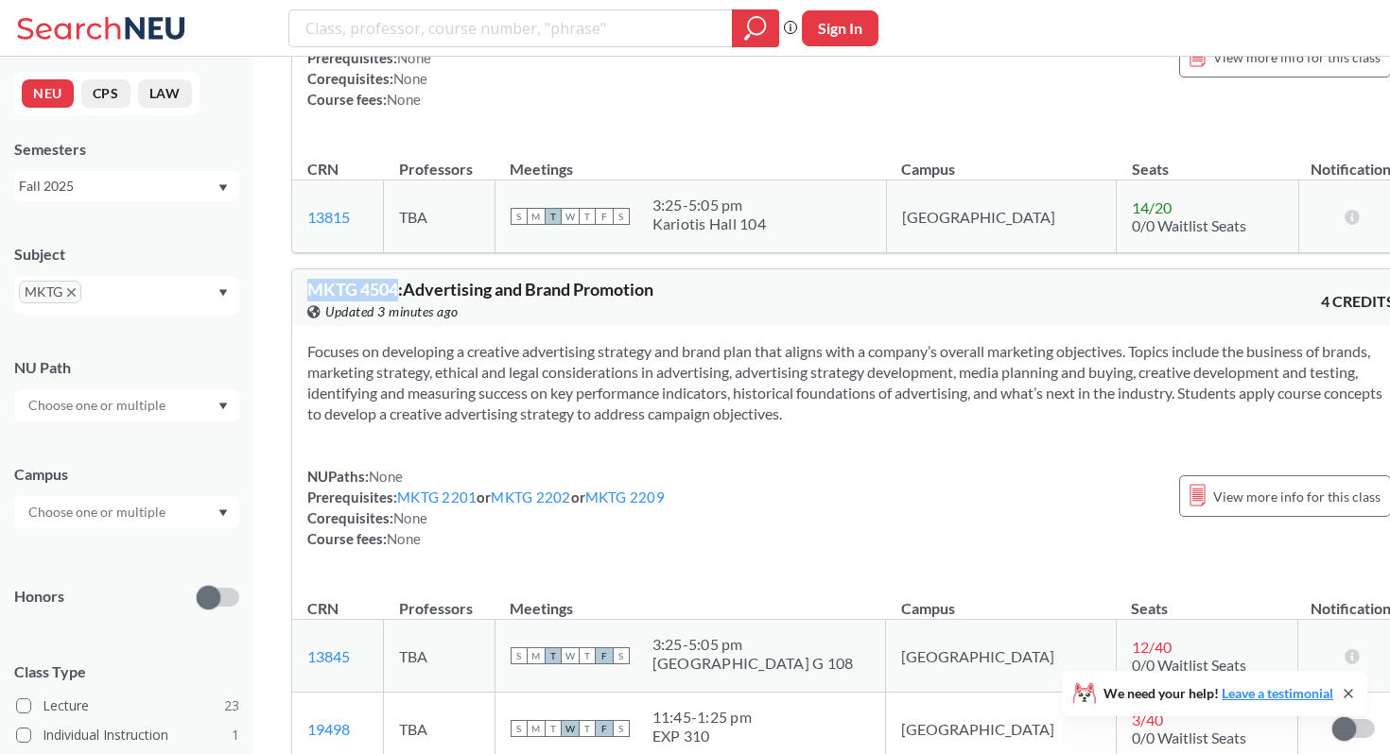
drag, startPoint x: 396, startPoint y: 224, endPoint x: 306, endPoint y: 224, distance: 89.8
click at [305, 269] on div "MKTG 4504 : Advertising and Brand Promotion View this course on Banner. Updated…" at bounding box center [851, 297] width 1118 height 57
copy span "MKTG 4504"
click at [804, 281] on div "MKTG 4504 : Advertising and Brand Promotion View this course on Banner. Updated…" at bounding box center [579, 302] width 544 height 42
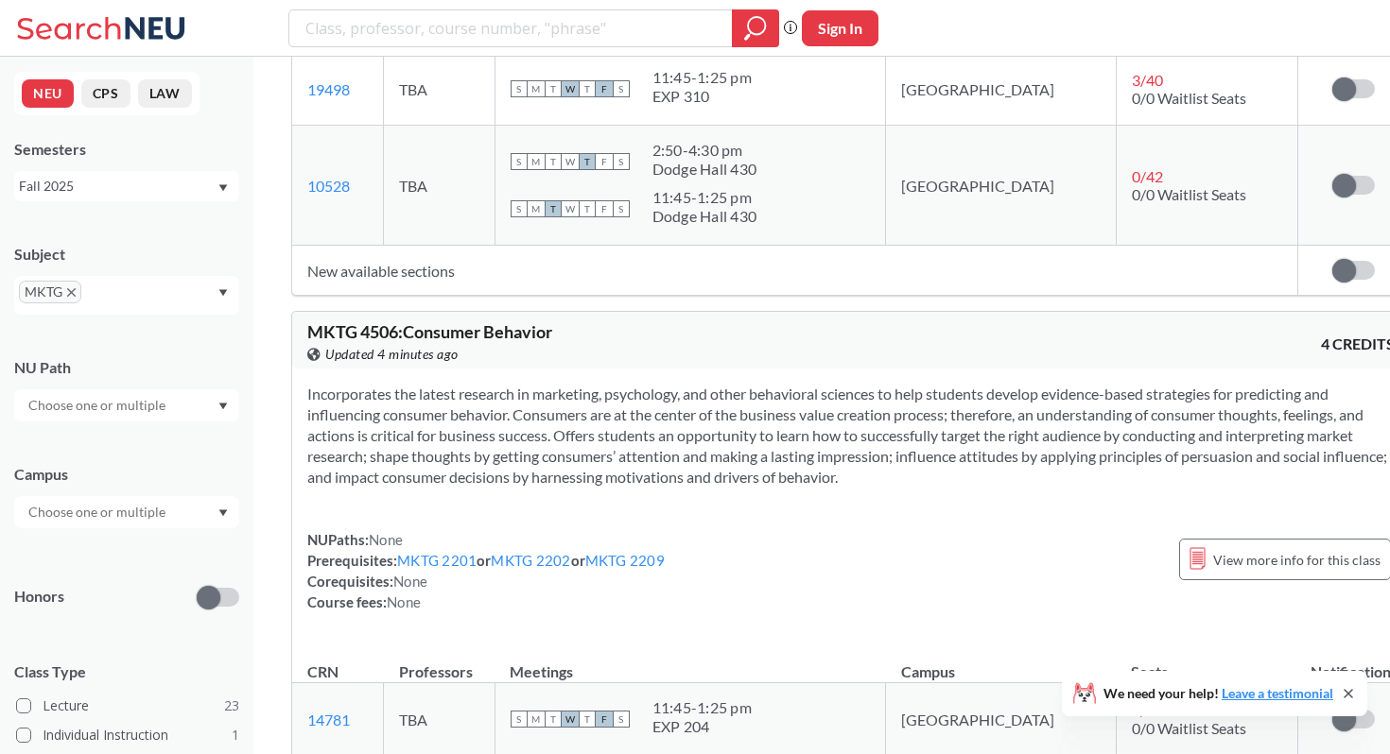
scroll to position [7064, 0]
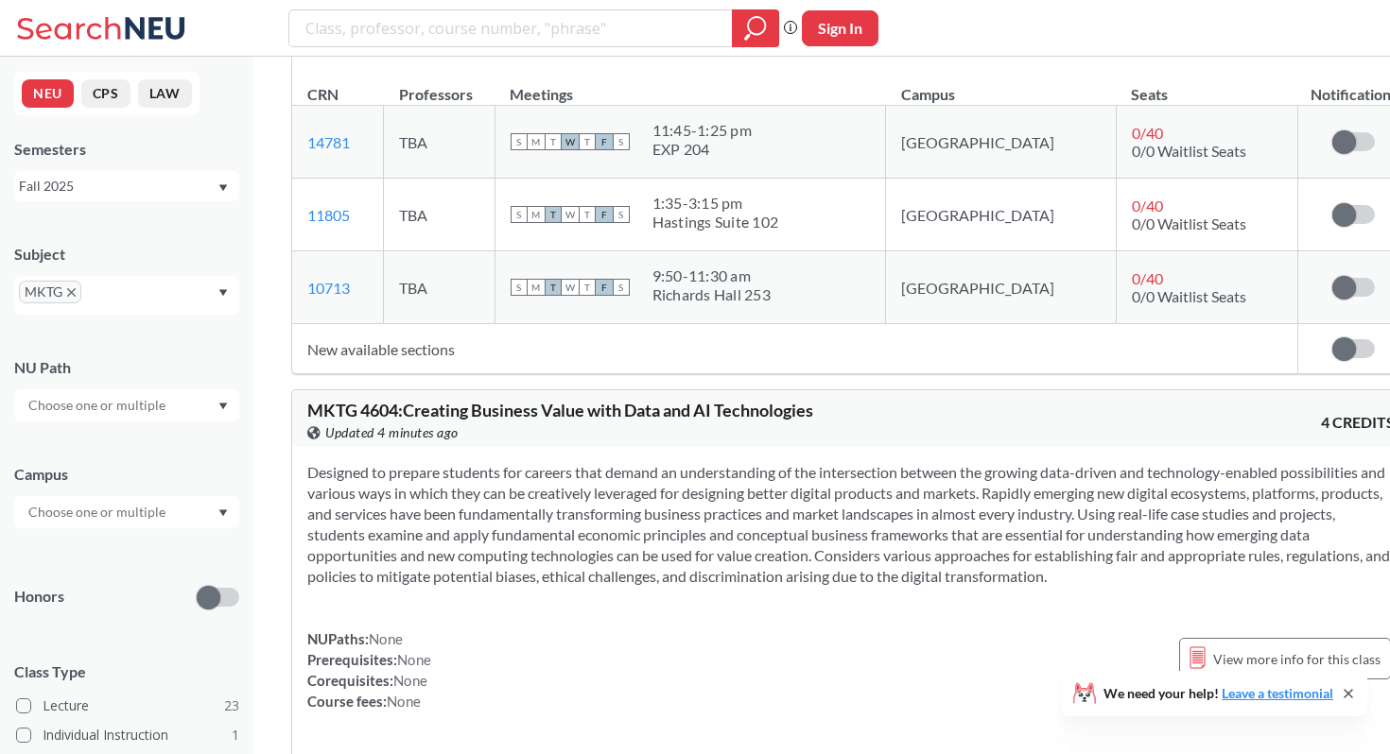
click at [73, 292] on icon "X to remove pill" at bounding box center [71, 292] width 9 height 9
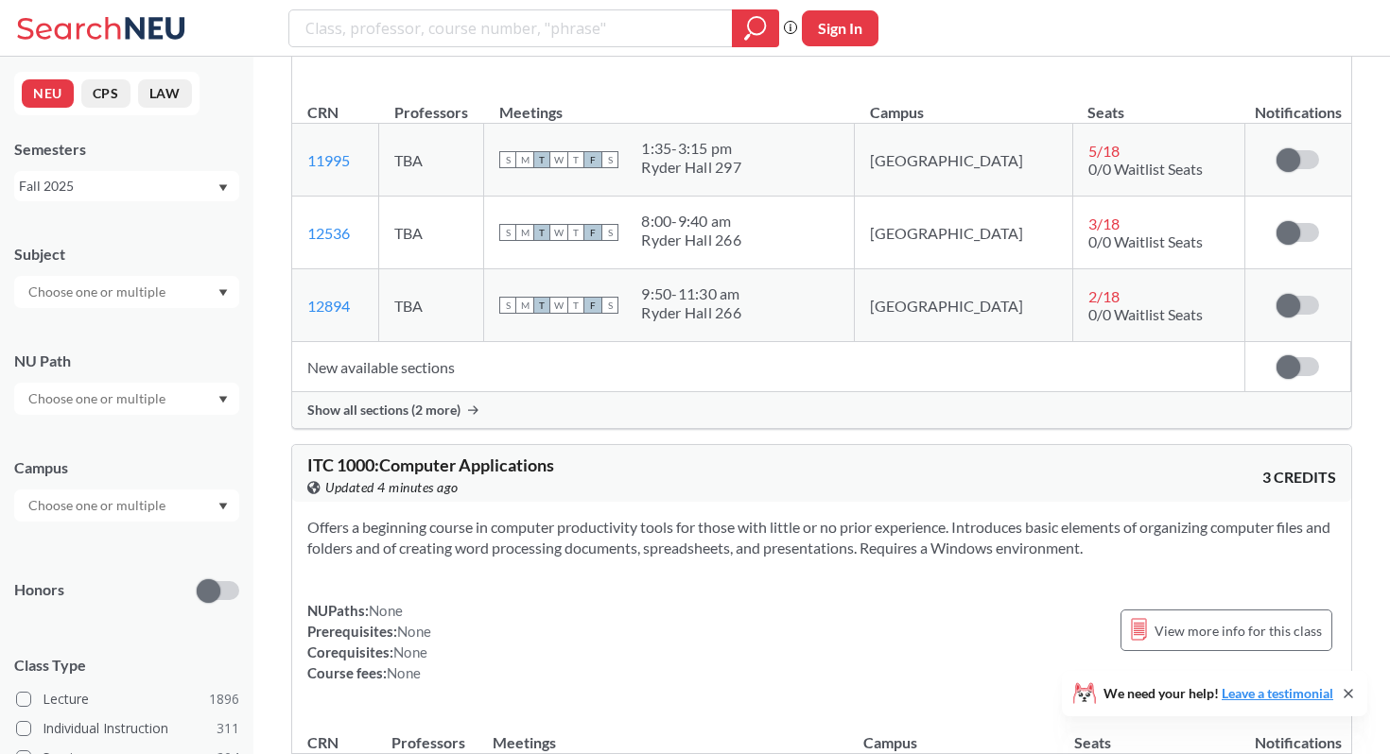
scroll to position [7359, 0]
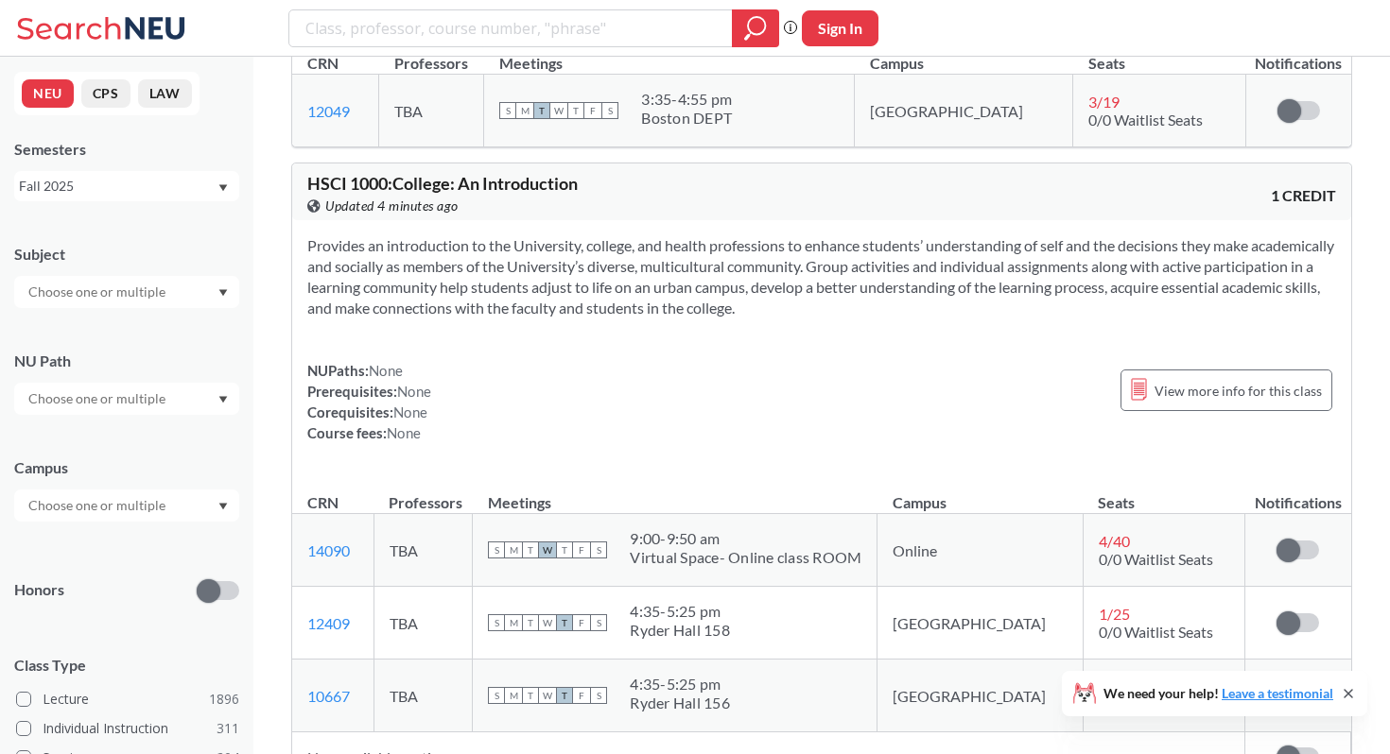
click at [73, 292] on input "text" at bounding box center [98, 292] width 159 height 23
type input "int"
click at [205, 394] on p "International Business" at bounding box center [132, 397] width 214 height 19
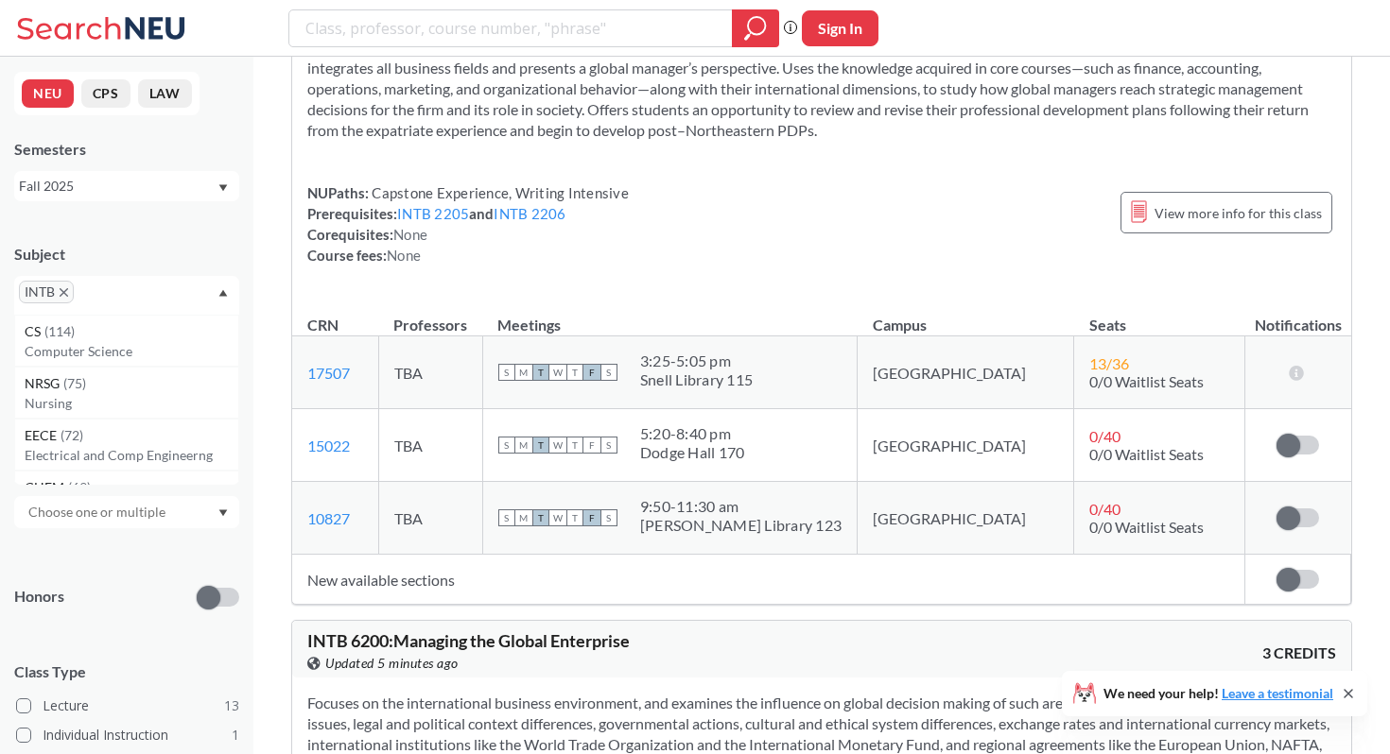
scroll to position [6450, 0]
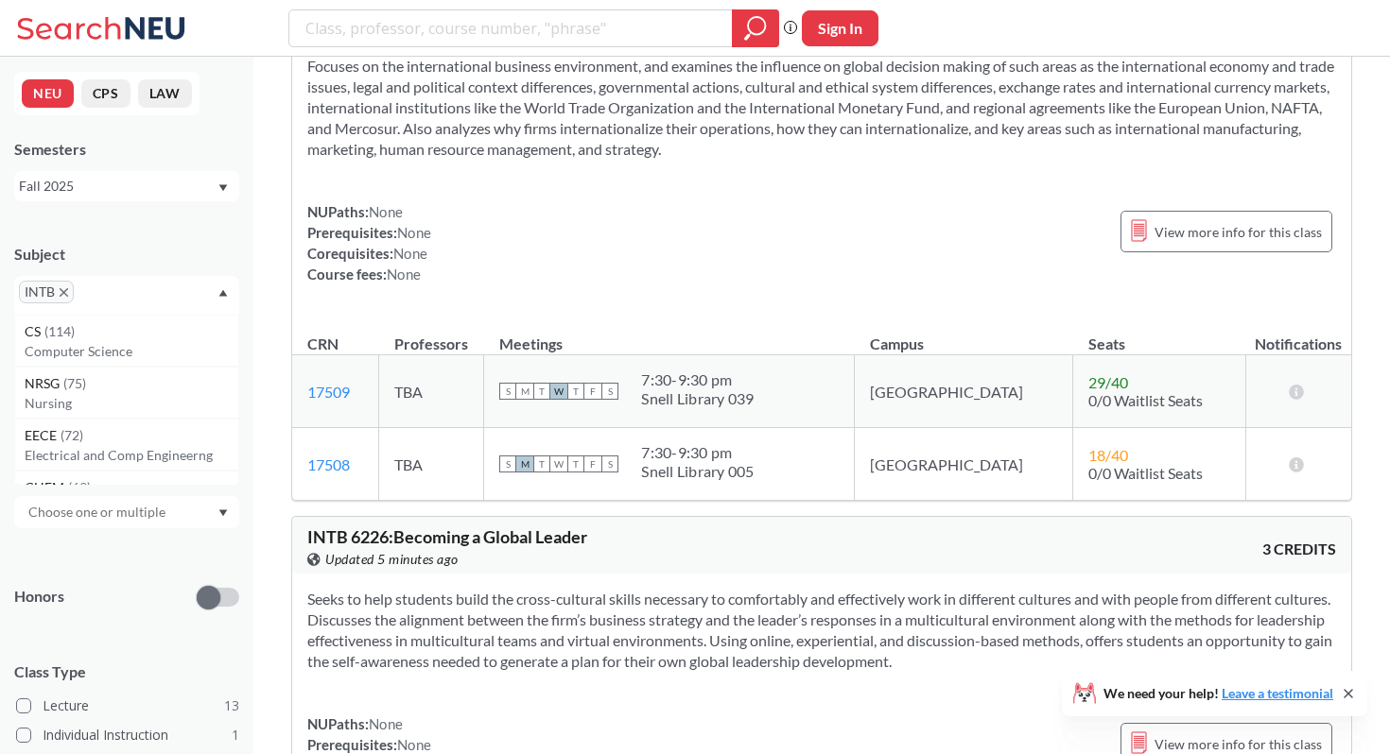
click at [72, 291] on span "INTB" at bounding box center [46, 292] width 55 height 23
click at [65, 289] on icon "X to remove pill" at bounding box center [64, 292] width 9 height 9
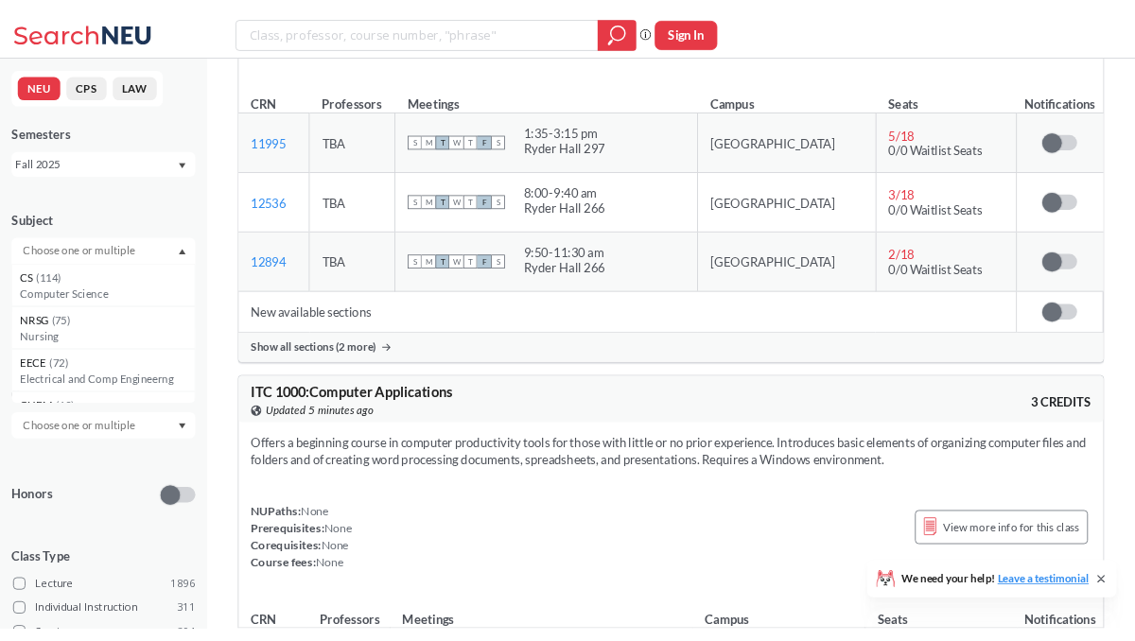
scroll to position [6450, 0]
